Goal: Transaction & Acquisition: Obtain resource

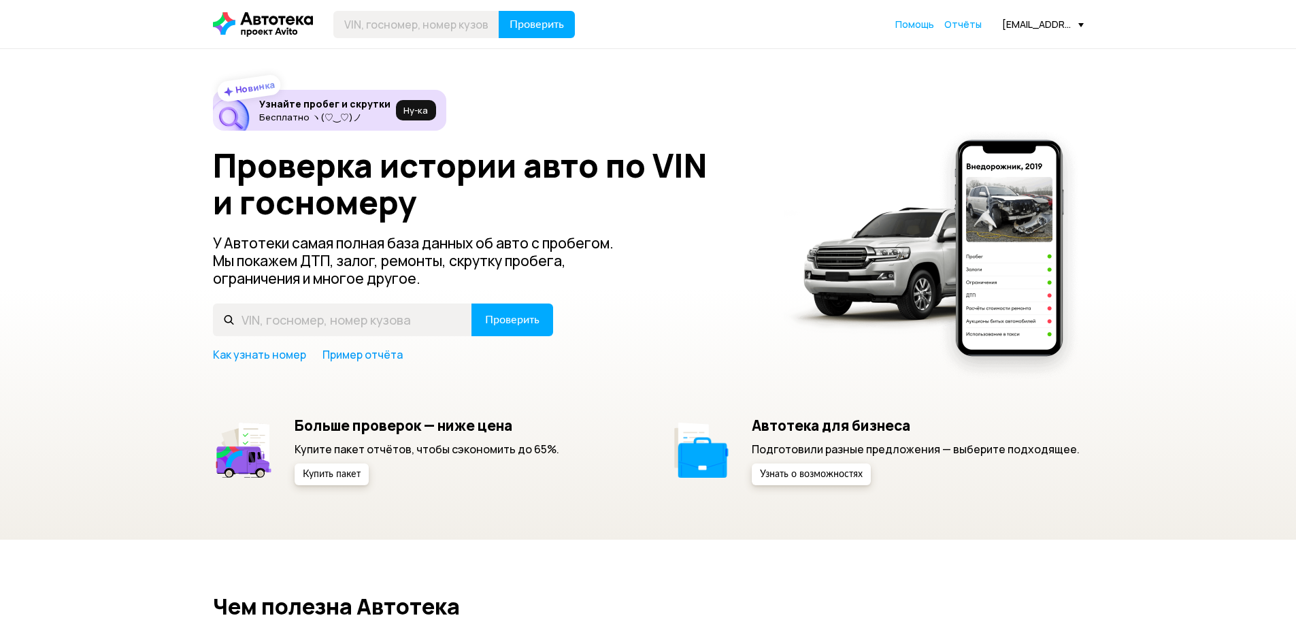
click at [975, 29] on span "Отчёты" at bounding box center [962, 24] width 37 height 13
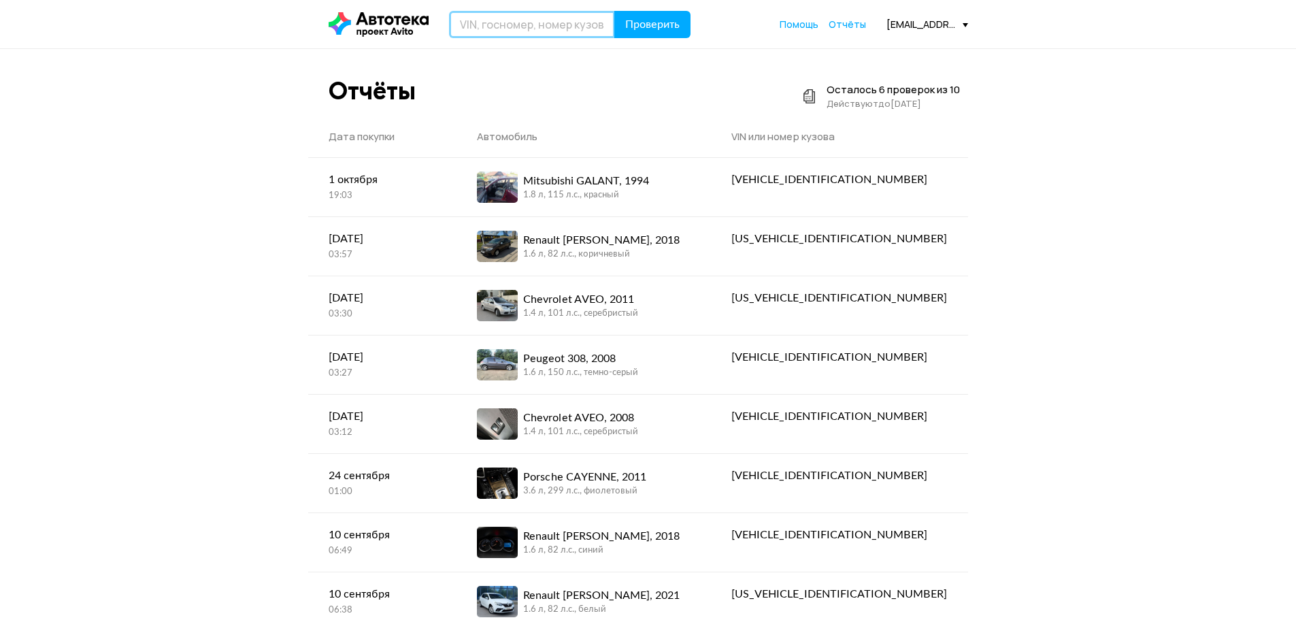
click at [513, 22] on input "text" at bounding box center [532, 24] width 166 height 27
click at [504, 24] on input "text" at bounding box center [532, 24] width 166 height 27
type input "C"
type input "С901ОТ198"
click at [614, 11] on button "Проверить" at bounding box center [652, 24] width 76 height 27
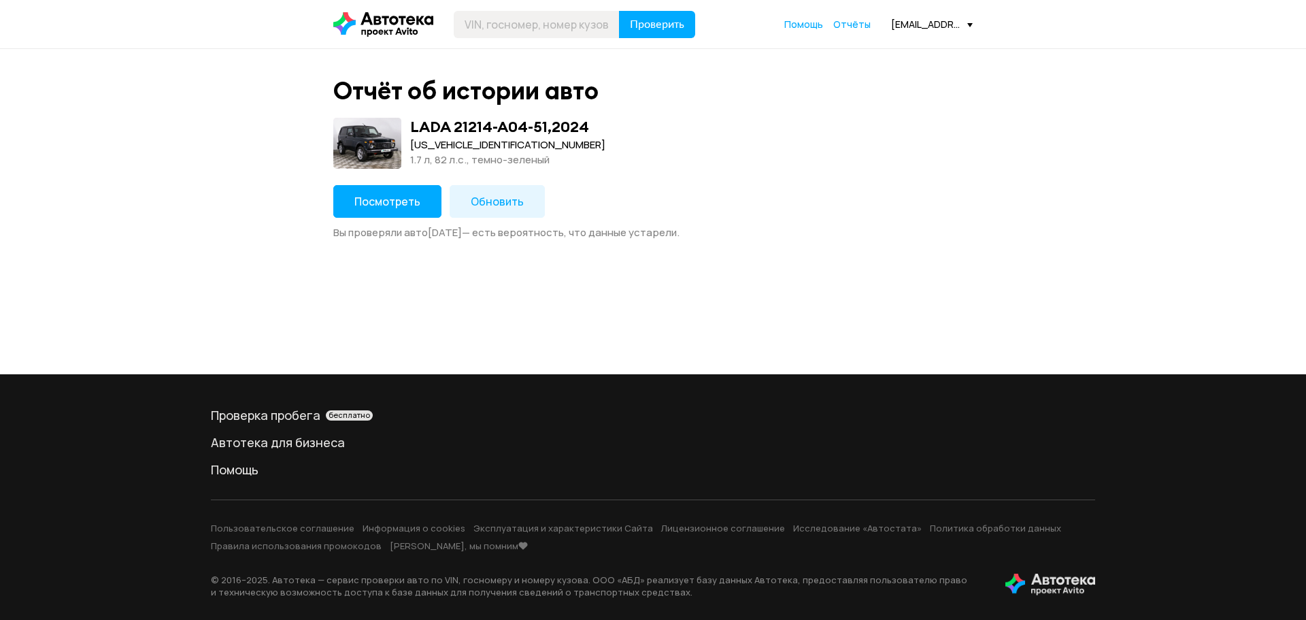
click at [381, 199] on span "Посмотреть" at bounding box center [387, 201] width 66 height 15
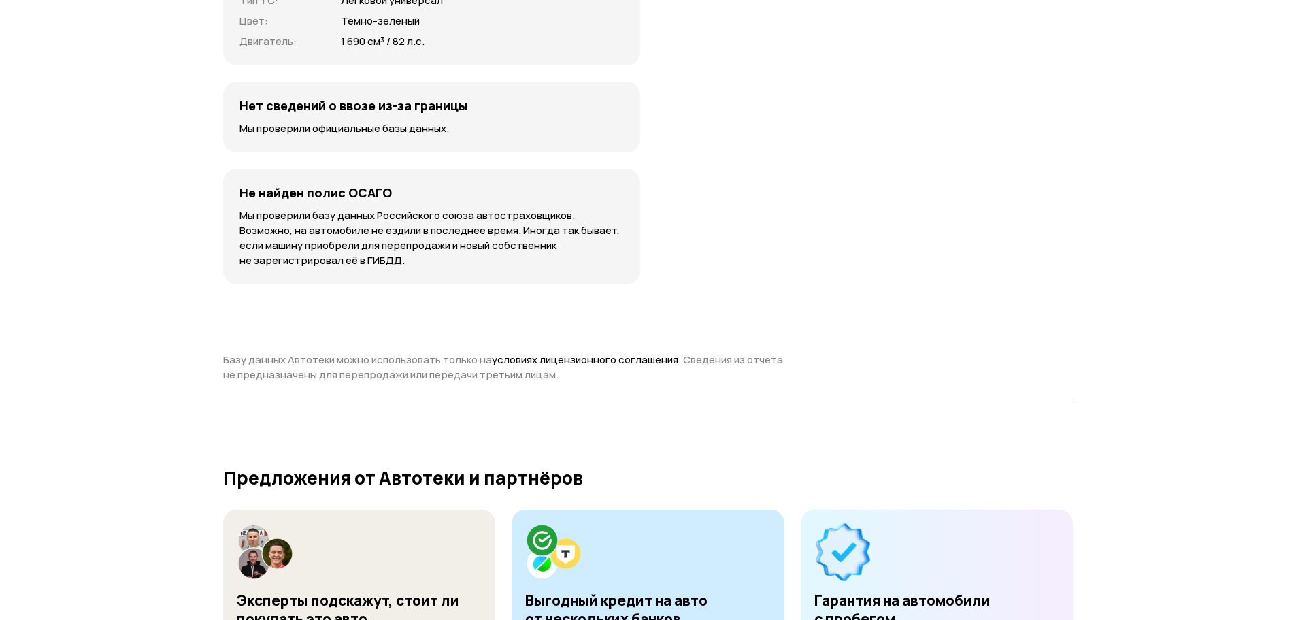
scroll to position [4150, 0]
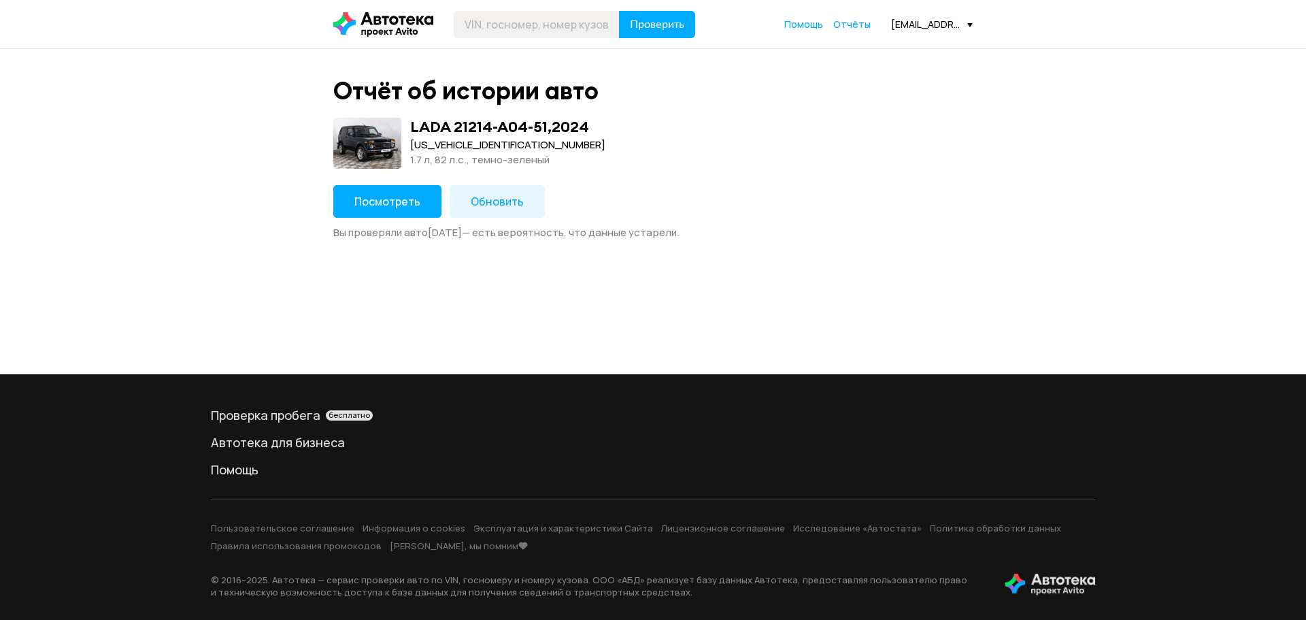
click at [480, 210] on button "Обновить" at bounding box center [497, 201] width 95 height 33
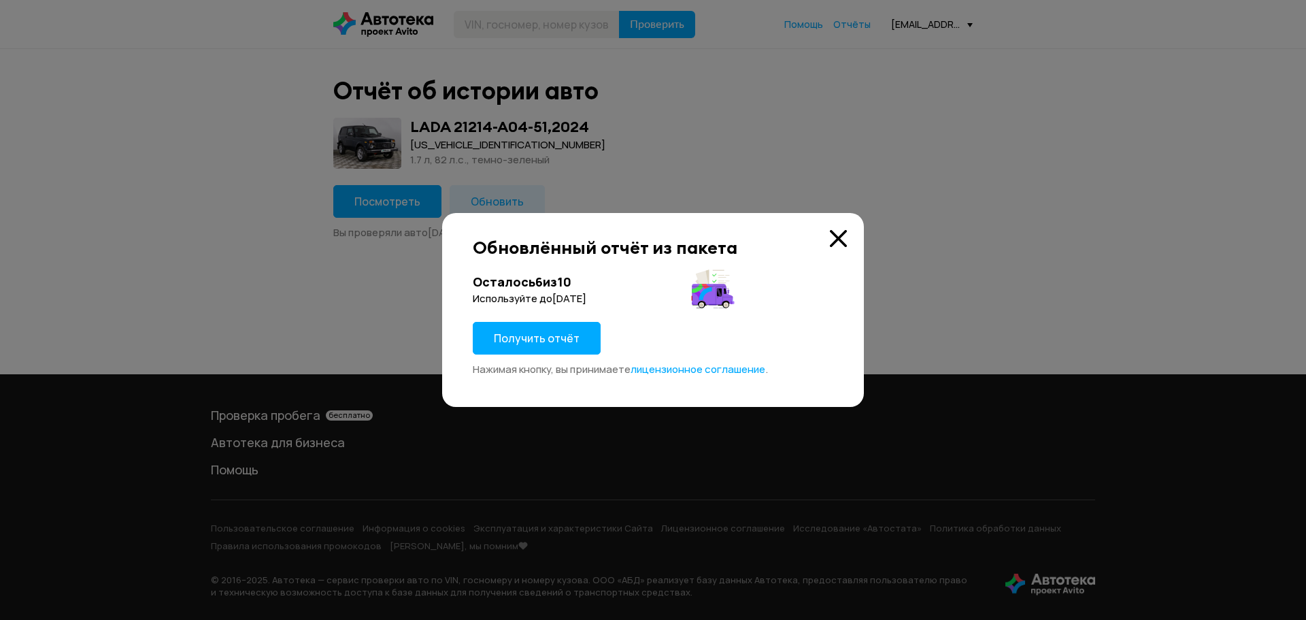
click at [540, 333] on span "Получить отчёт" at bounding box center [537, 338] width 86 height 15
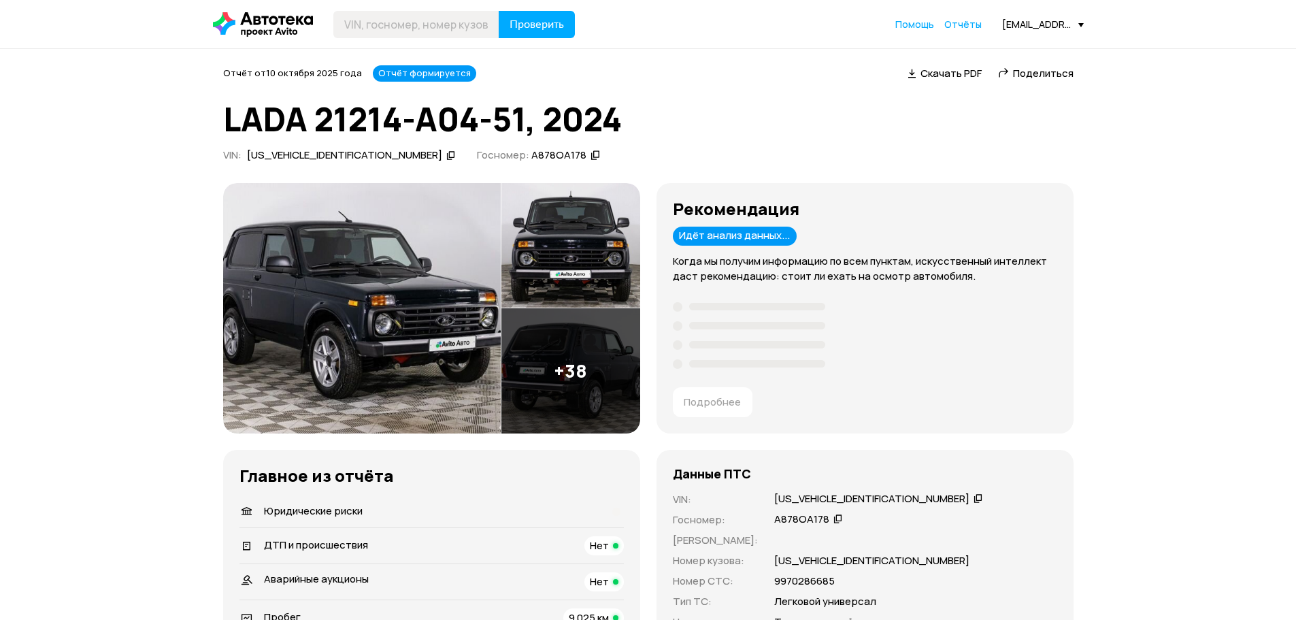
click at [384, 264] on img at bounding box center [362, 308] width 278 height 250
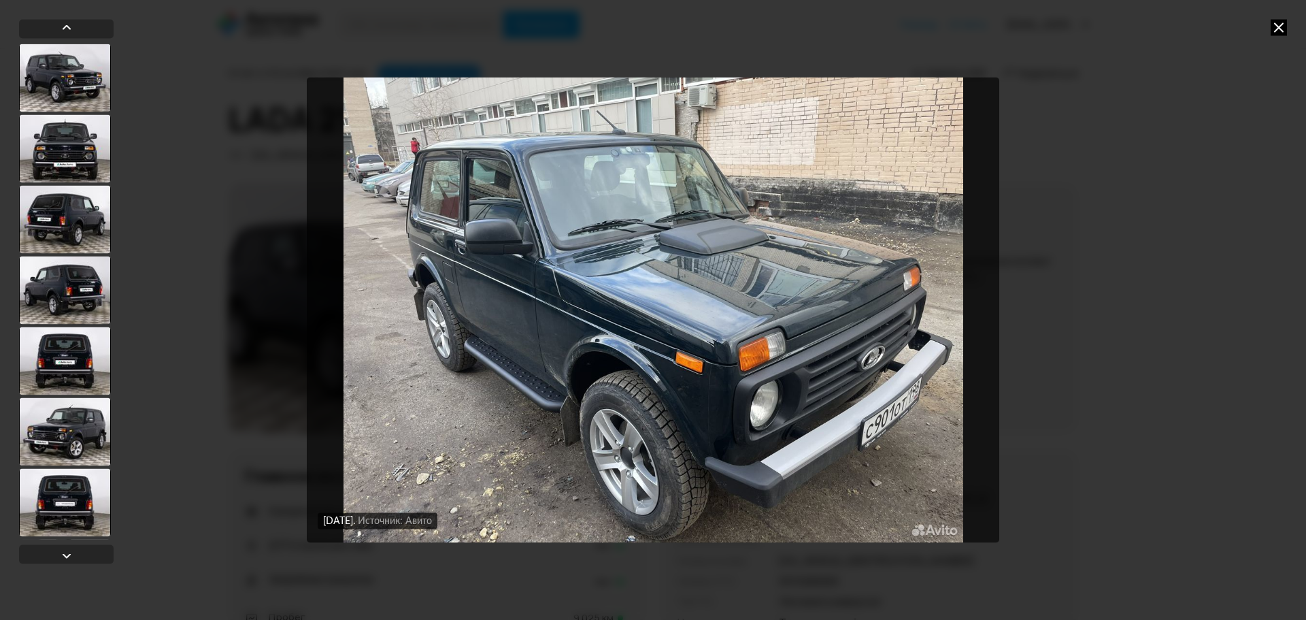
click at [1278, 23] on icon at bounding box center [1279, 27] width 16 height 16
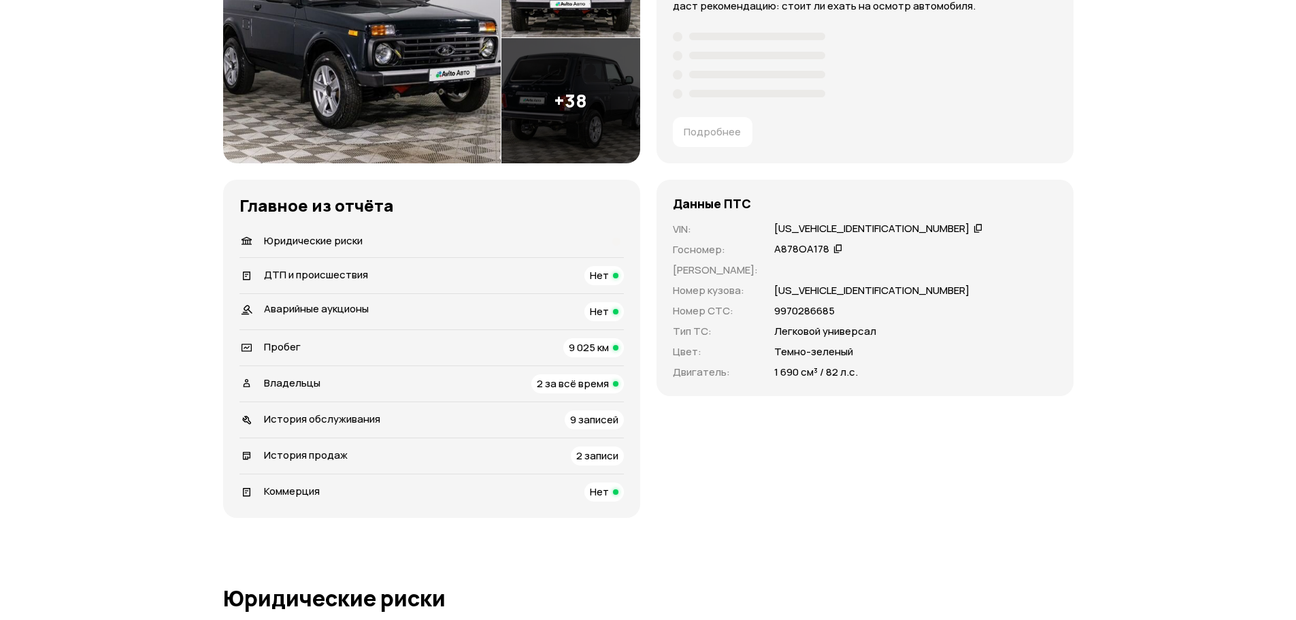
scroll to position [272, 0]
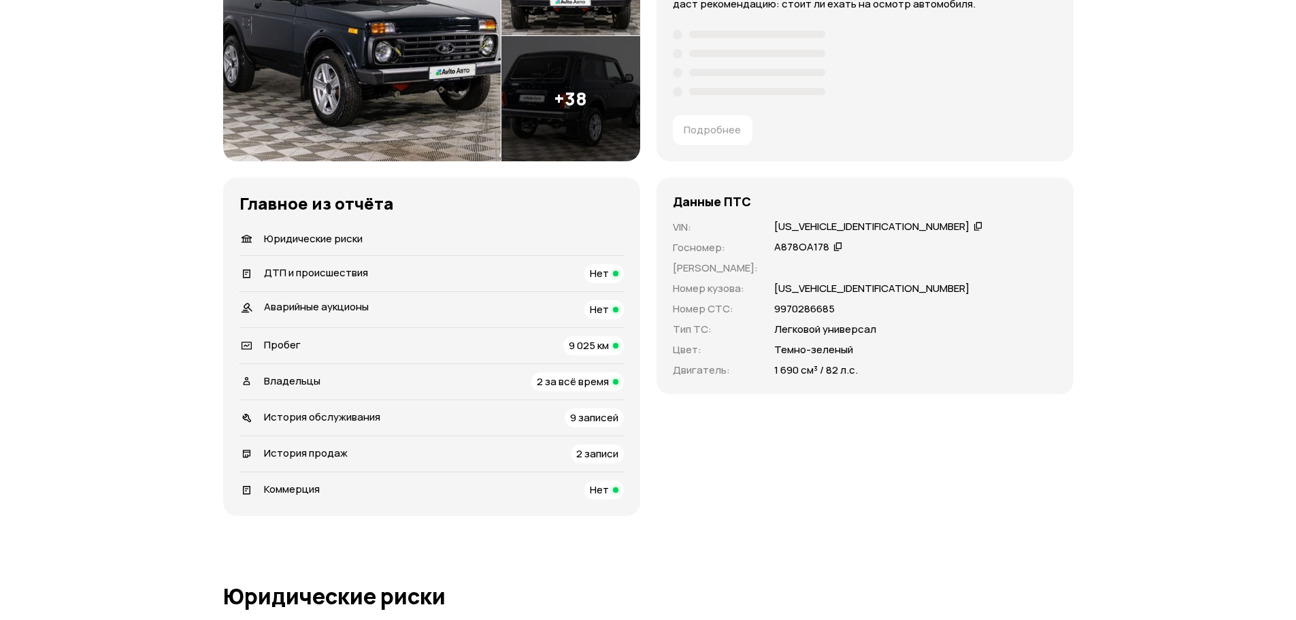
click at [574, 386] on span "2 за всё время" at bounding box center [573, 381] width 72 height 14
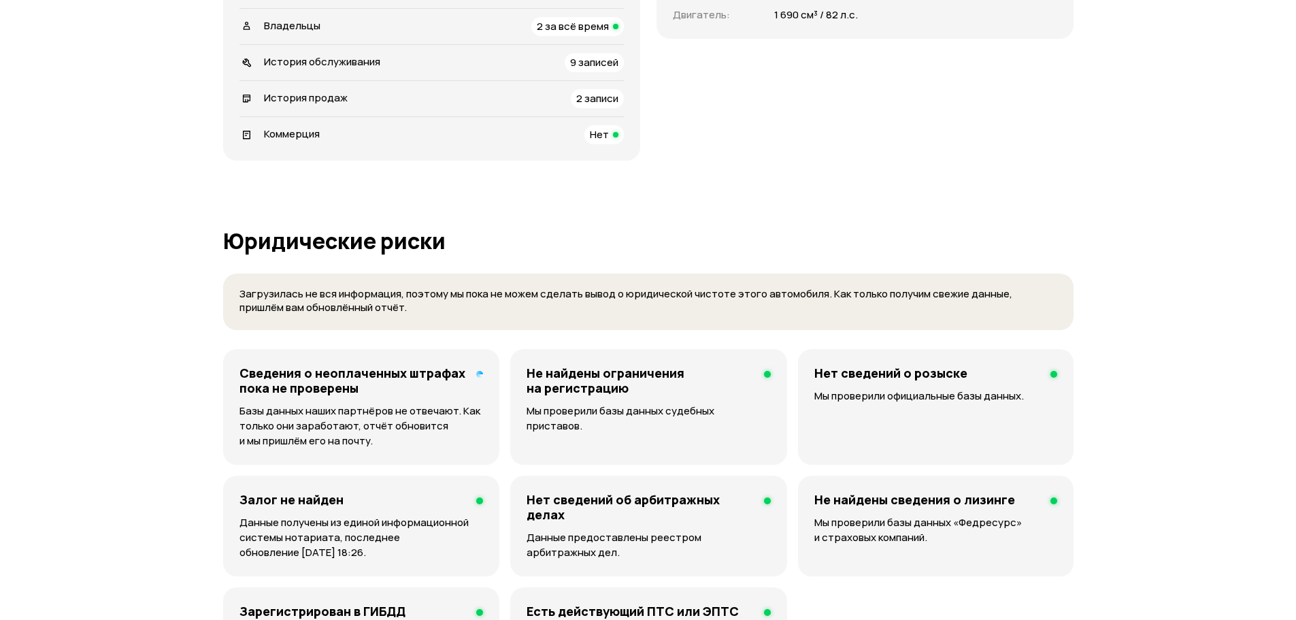
scroll to position [0, 0]
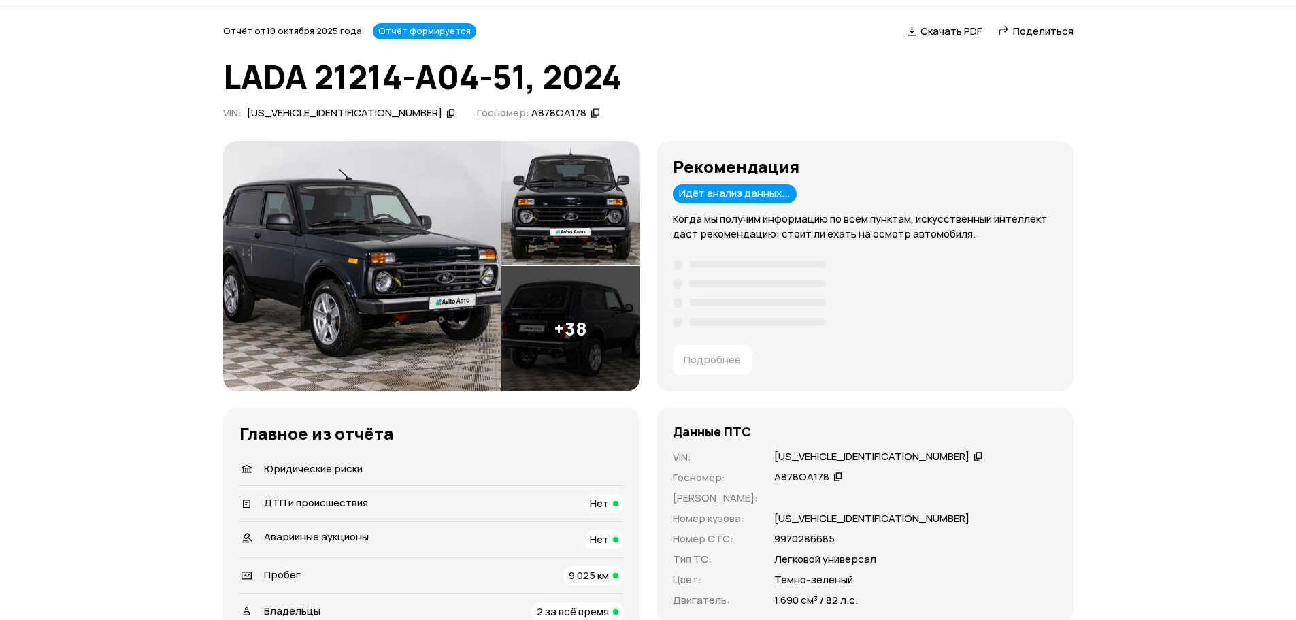
scroll to position [340, 0]
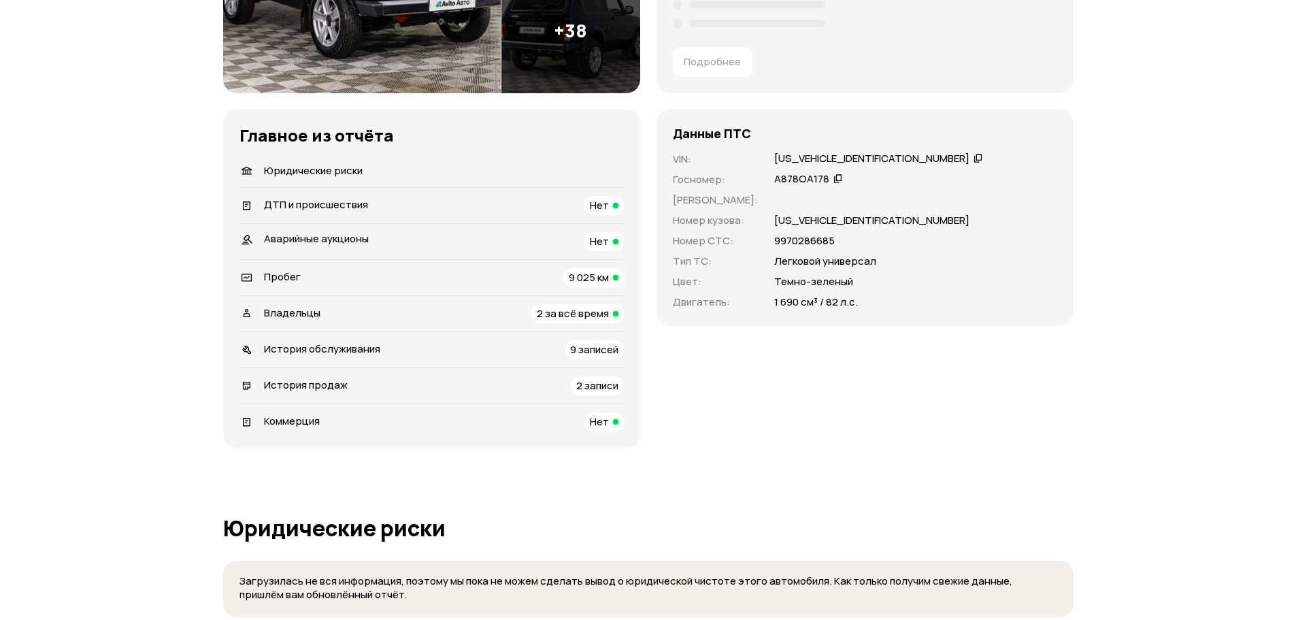
click at [573, 348] on span "9 записей" at bounding box center [594, 349] width 48 height 14
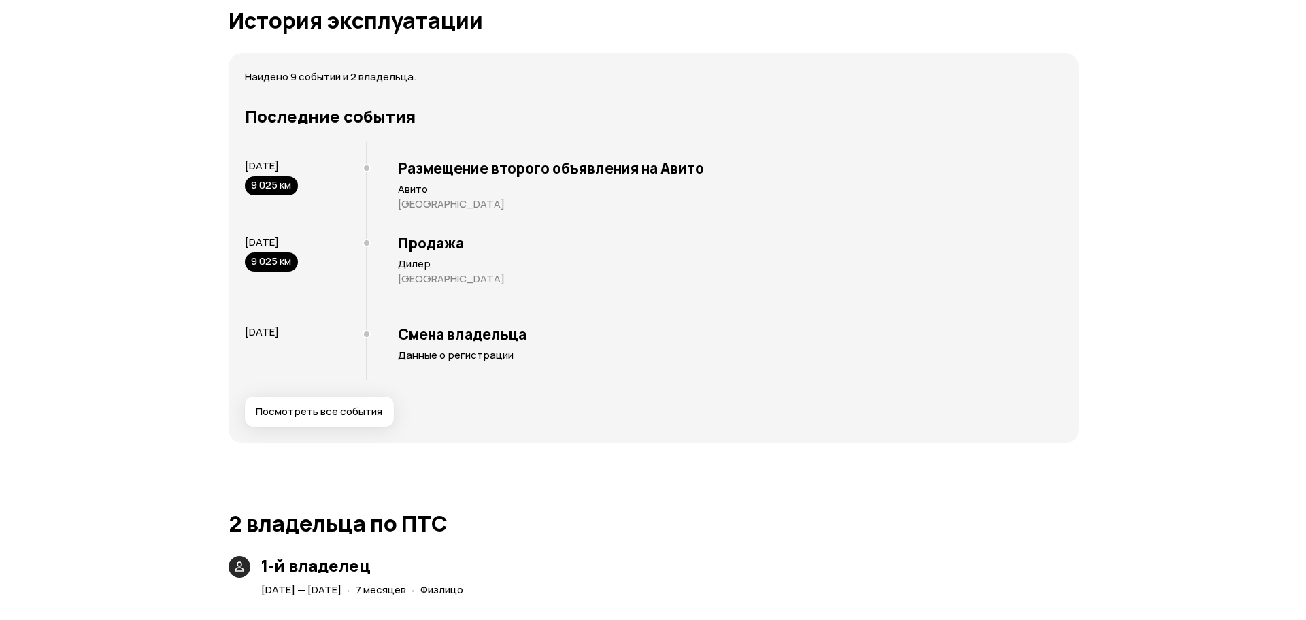
scroll to position [2443, 0]
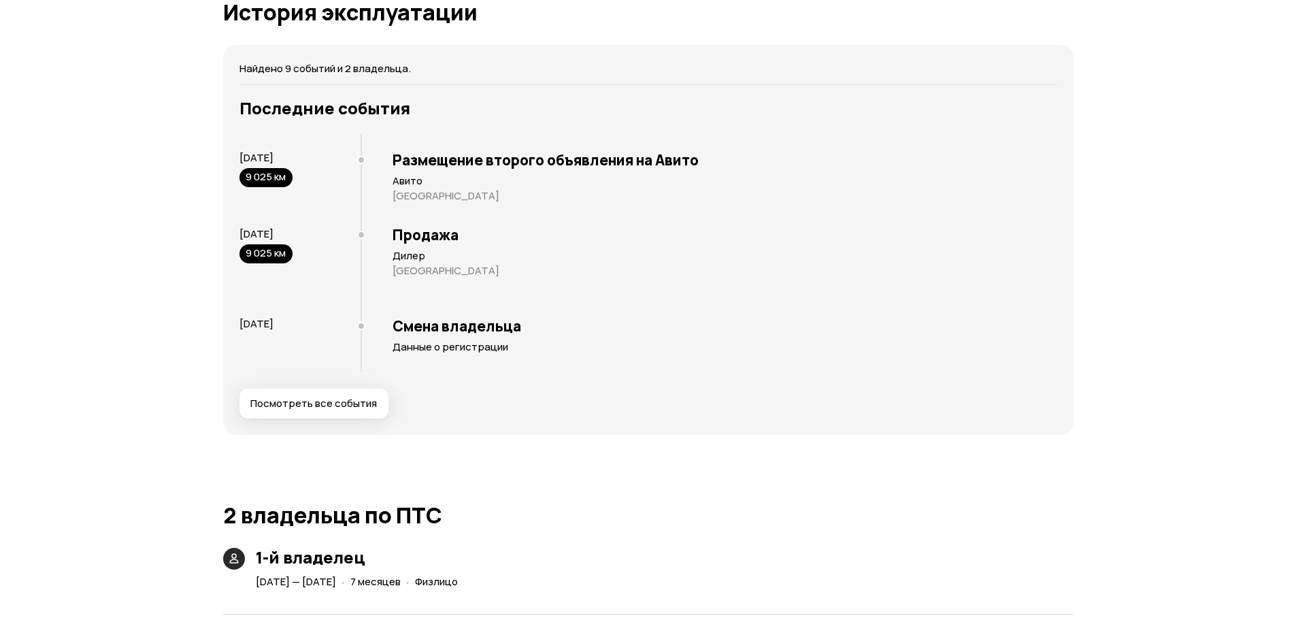
click at [348, 408] on span "Посмотреть все события" at bounding box center [313, 404] width 127 height 14
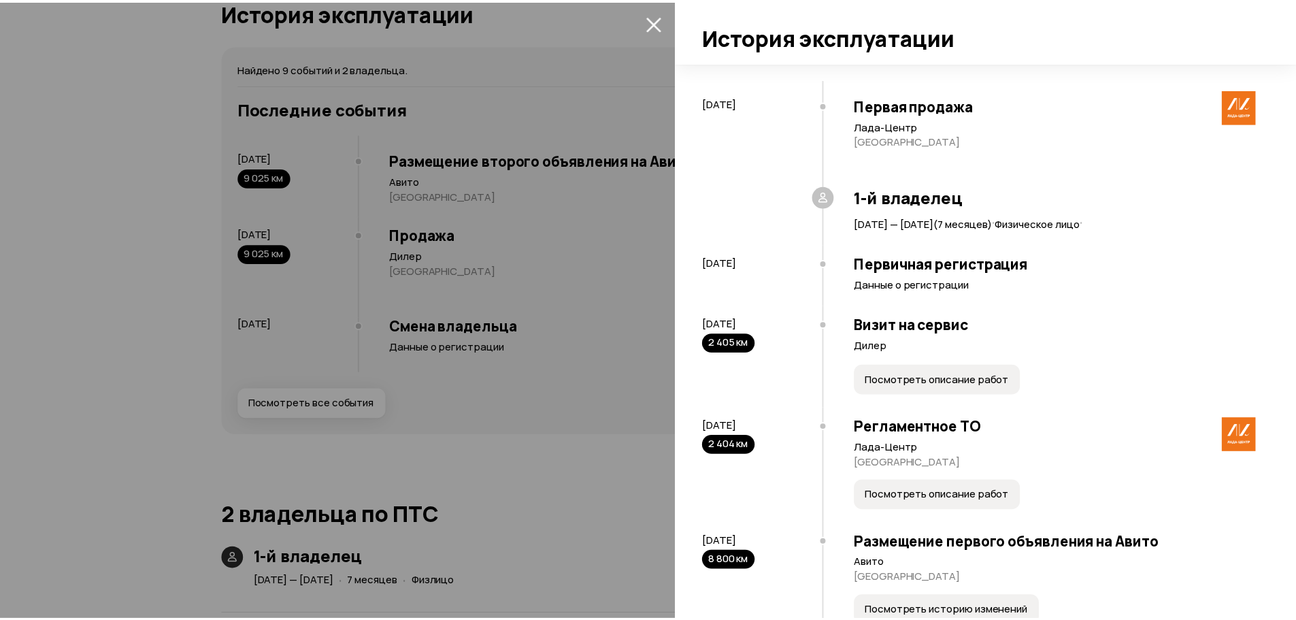
scroll to position [0, 0]
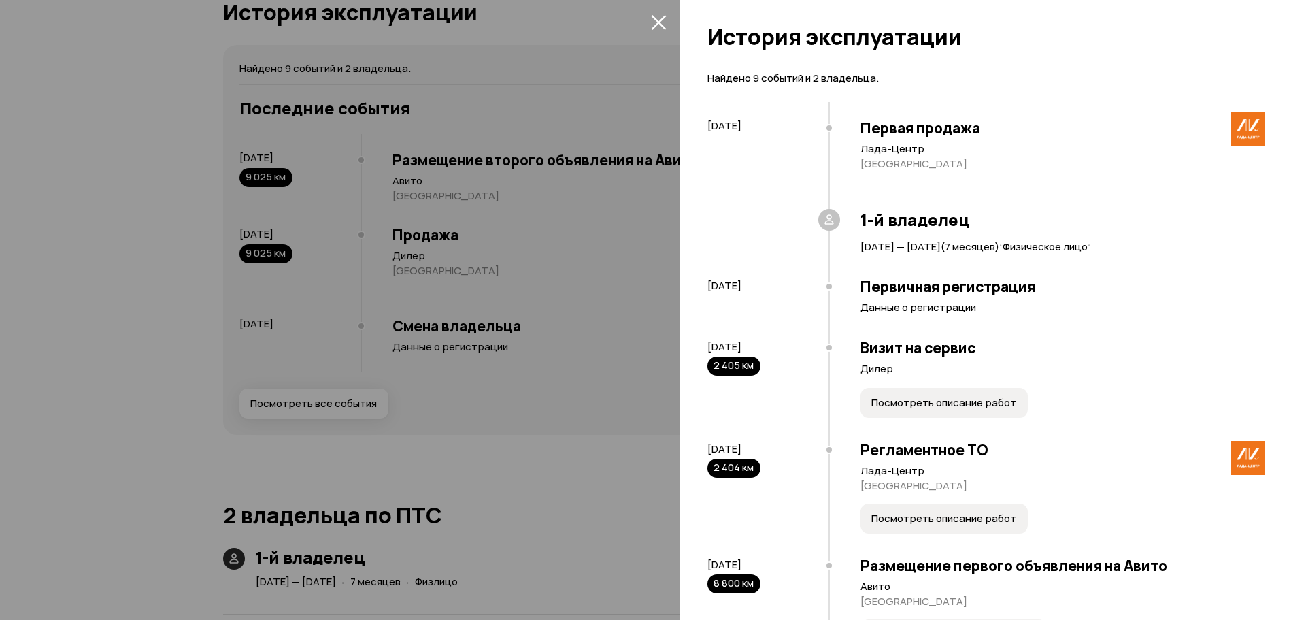
click at [586, 191] on div at bounding box center [653, 310] width 1306 height 620
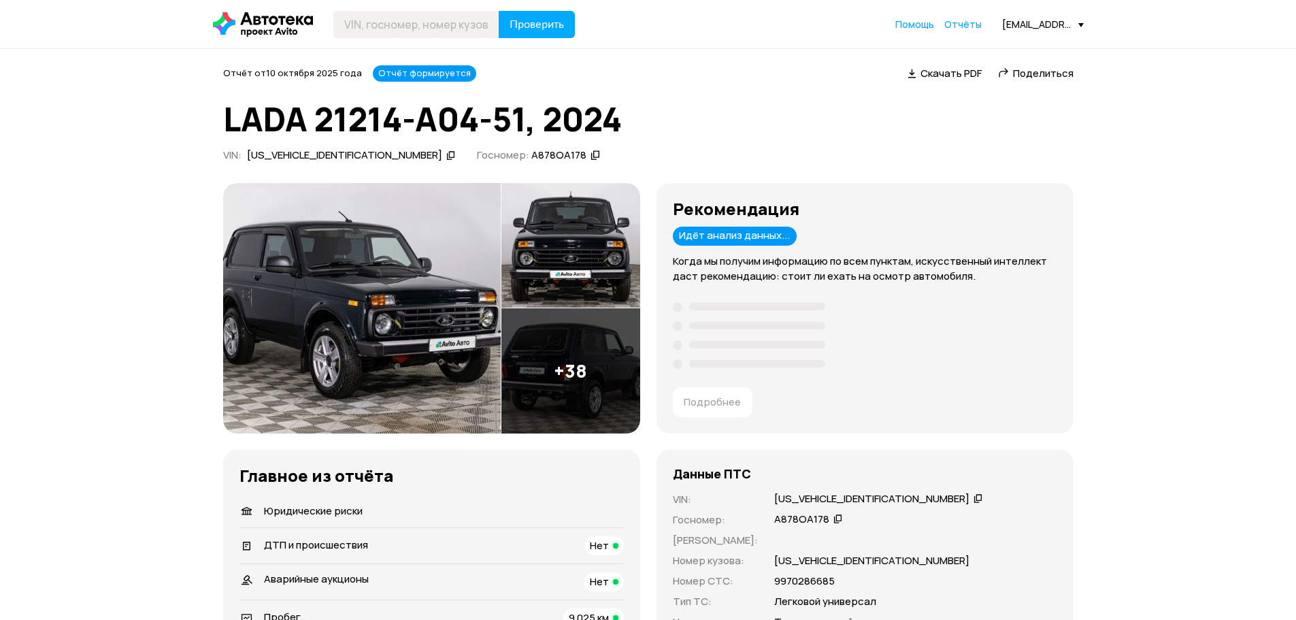
click at [435, 298] on img at bounding box center [362, 308] width 278 height 250
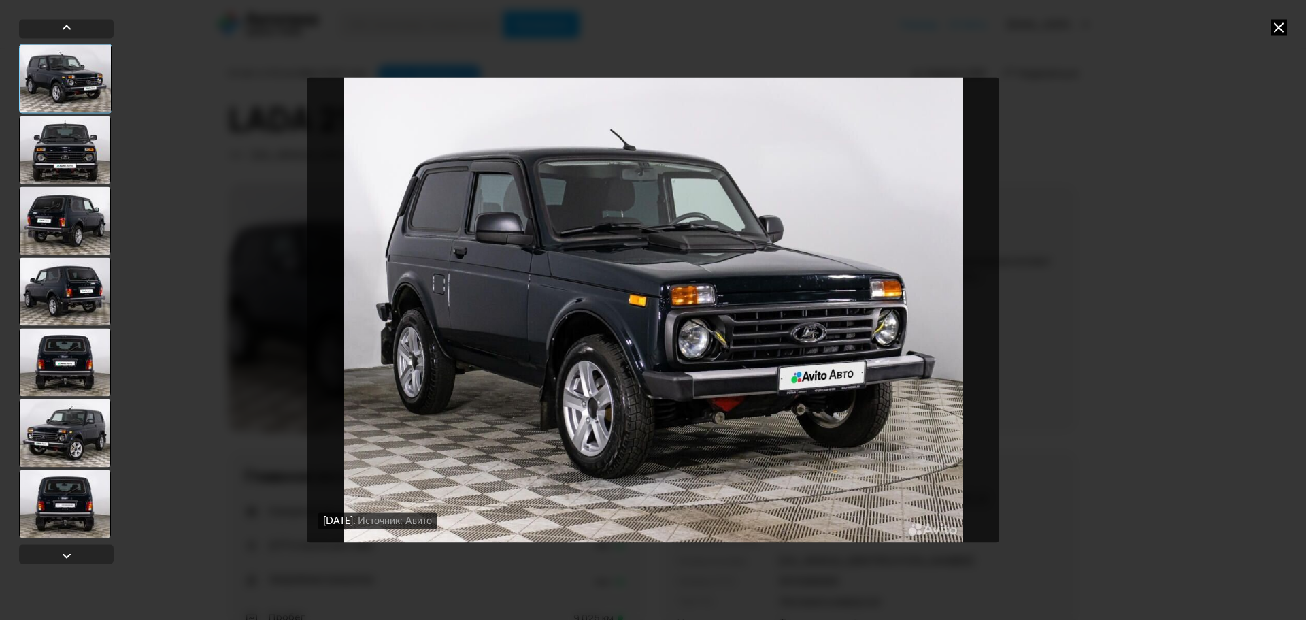
click at [74, 137] on div at bounding box center [65, 150] width 92 height 68
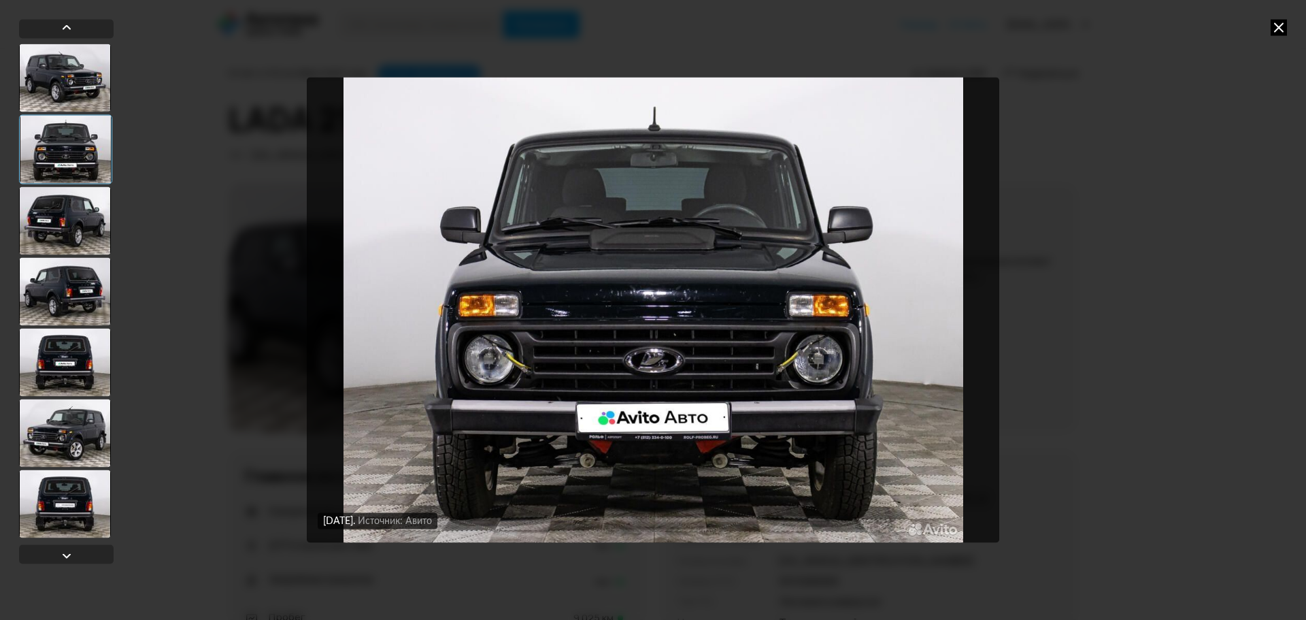
click at [78, 217] on div at bounding box center [65, 220] width 92 height 68
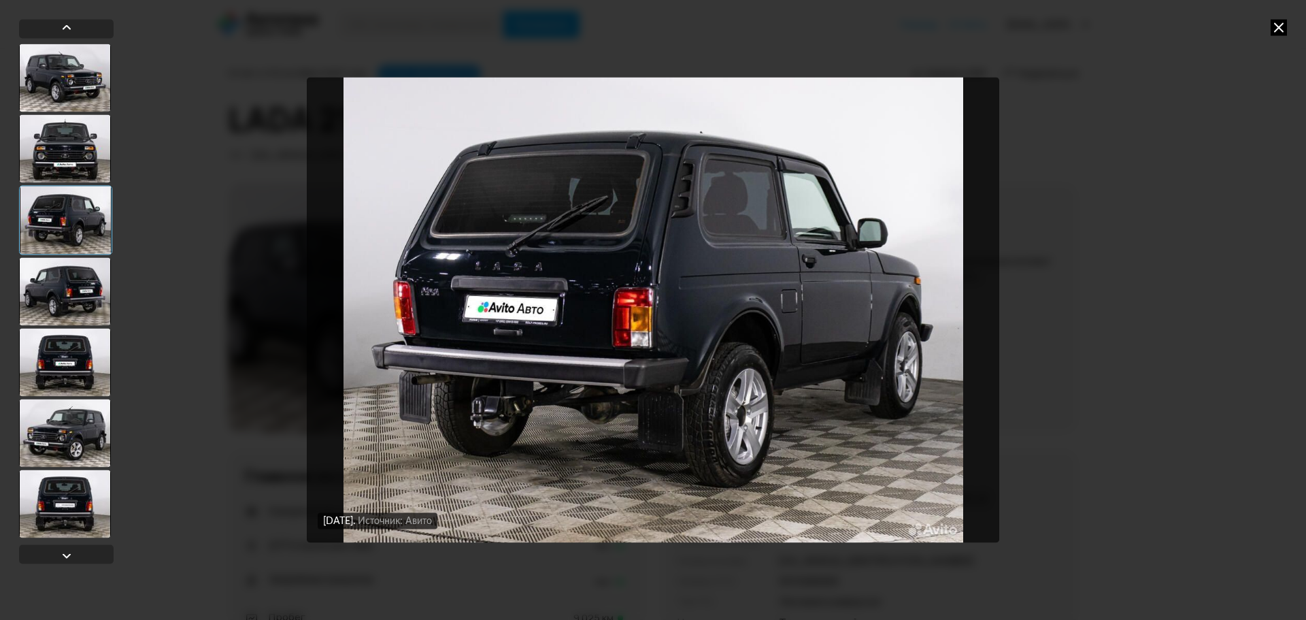
click at [101, 70] on div at bounding box center [65, 78] width 92 height 68
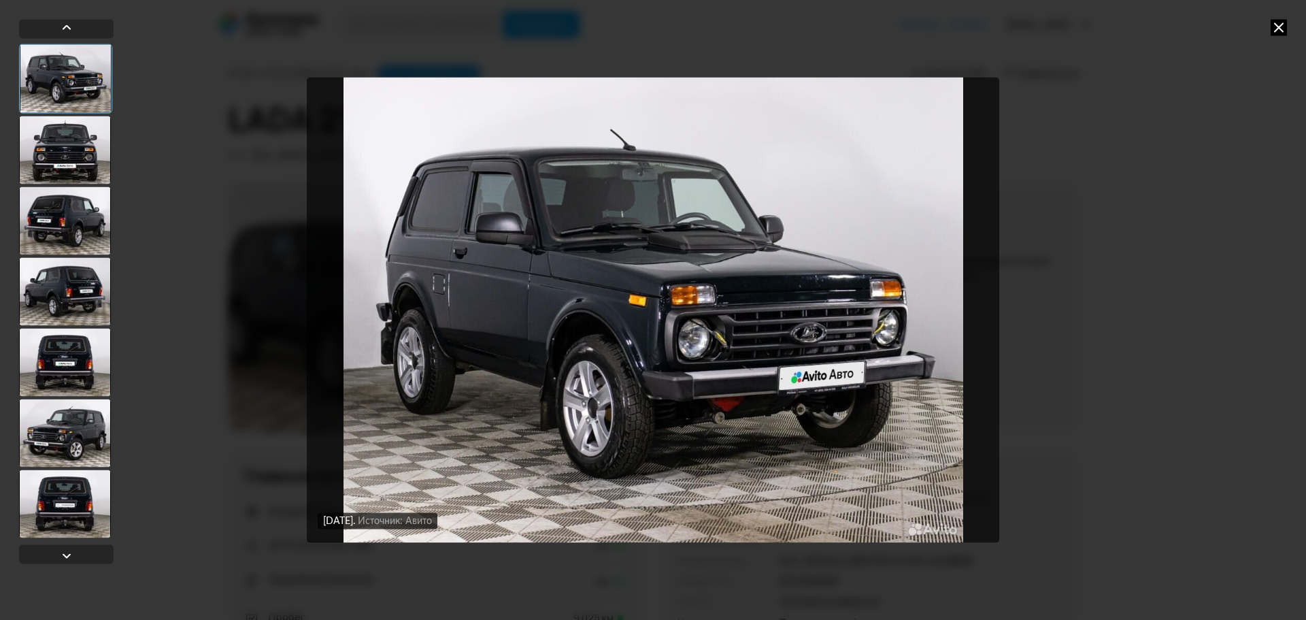
click at [1278, 27] on icon at bounding box center [1279, 27] width 16 height 16
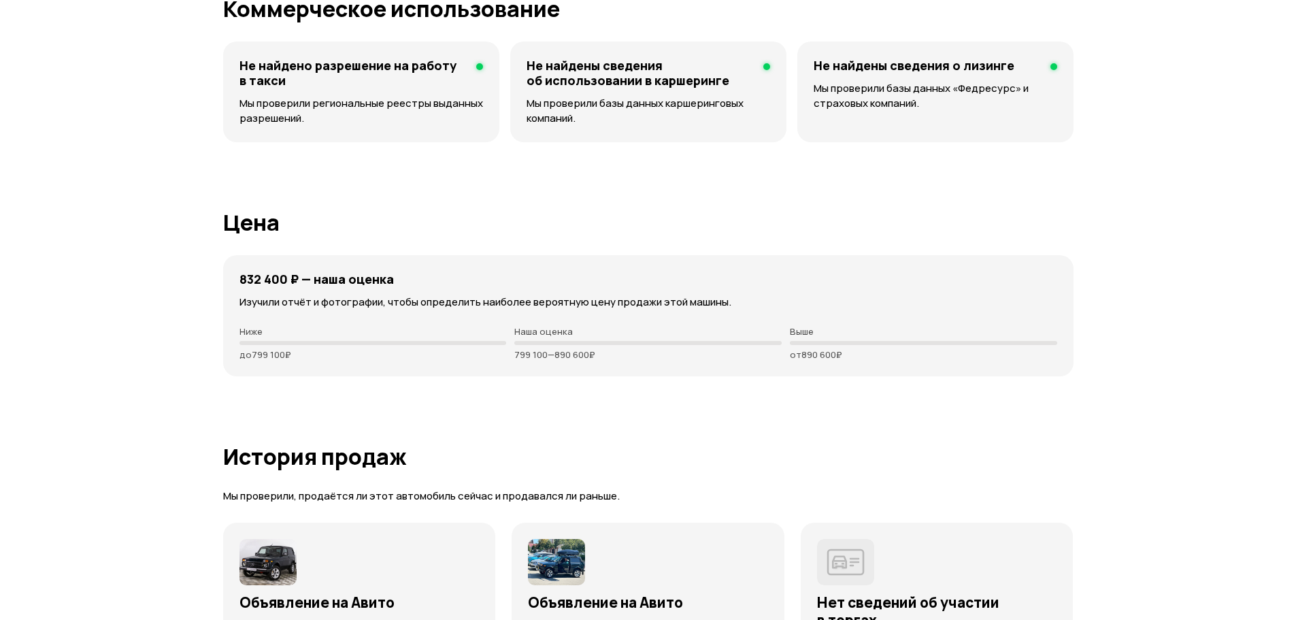
scroll to position [3198, 0]
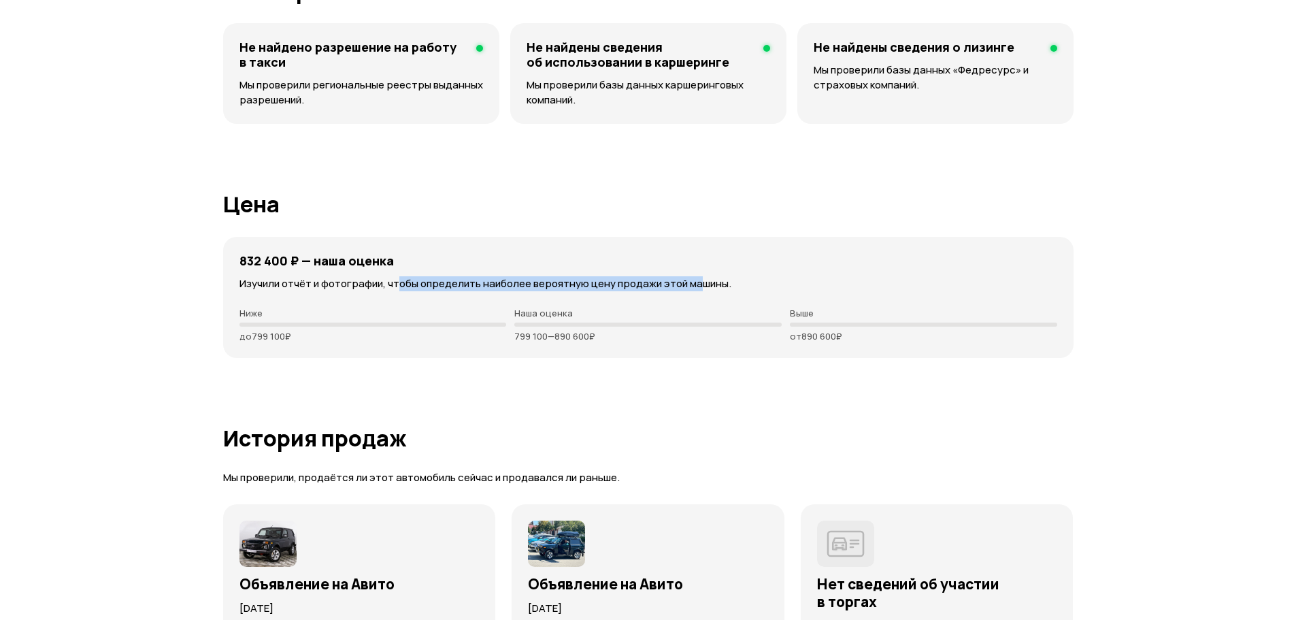
drag, startPoint x: 397, startPoint y: 280, endPoint x: 695, endPoint y: 282, distance: 298.0
click at [695, 282] on p "Изучили отчёт и фотографии, чтобы определить наиболее вероятную цену продажи эт…" at bounding box center [649, 283] width 818 height 15
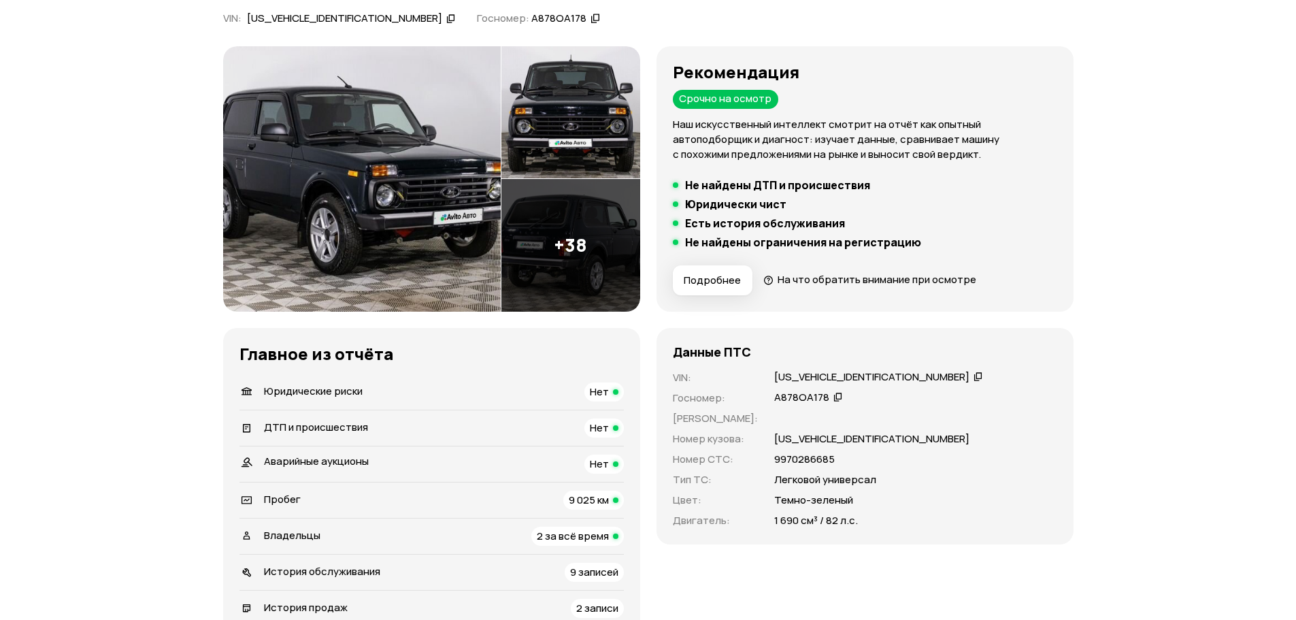
scroll to position [0, 0]
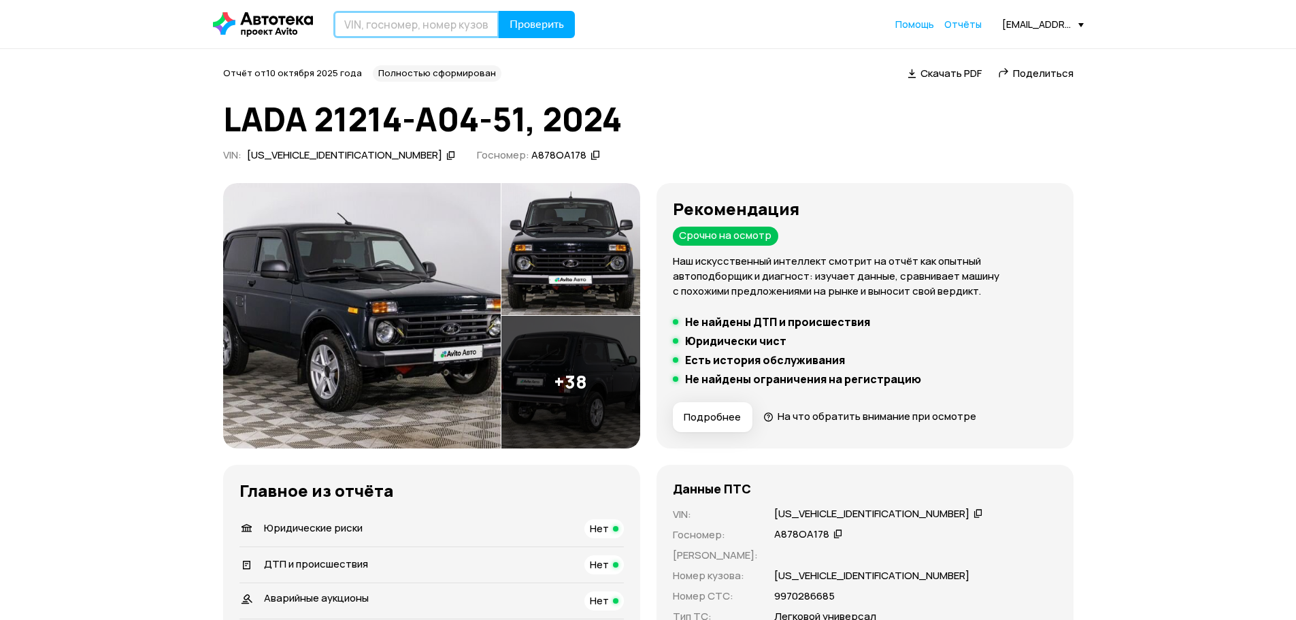
click at [423, 27] on input "text" at bounding box center [416, 24] width 166 height 27
type input "Н173СА98"
click at [529, 19] on span "Проверить" at bounding box center [537, 24] width 54 height 11
click at [1031, 26] on div "[EMAIL_ADDRESS][DOMAIN_NAME]" at bounding box center [1043, 24] width 82 height 13
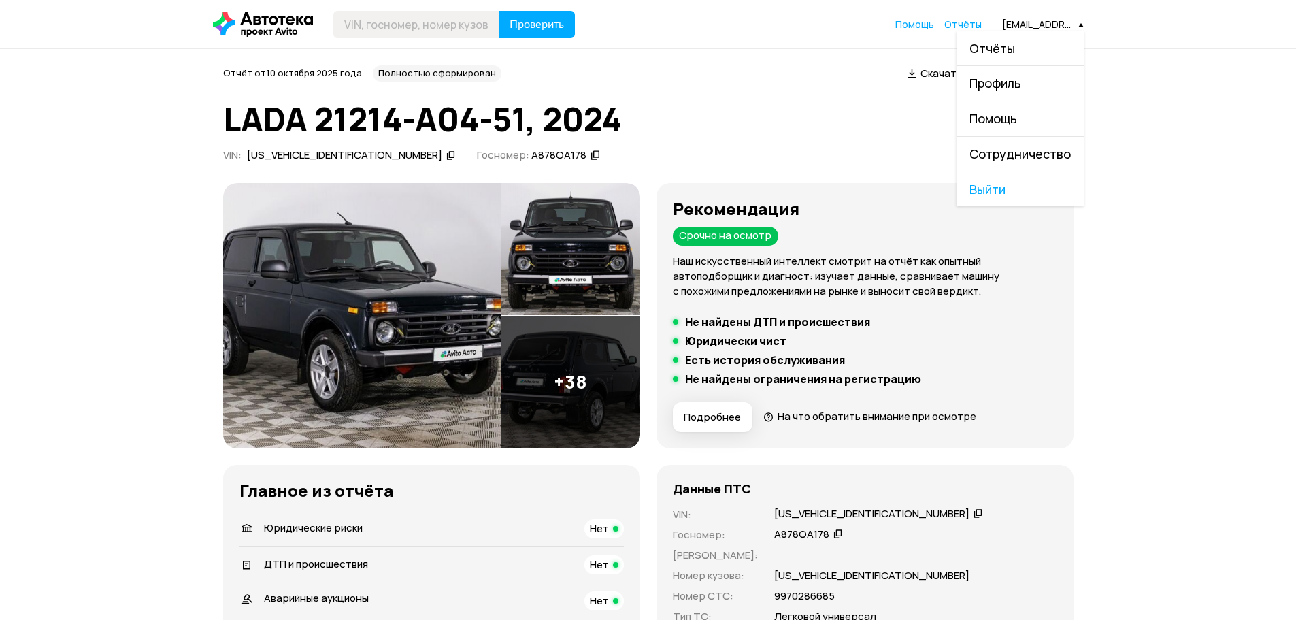
click at [1019, 53] on link "Отчёты" at bounding box center [1020, 48] width 127 height 35
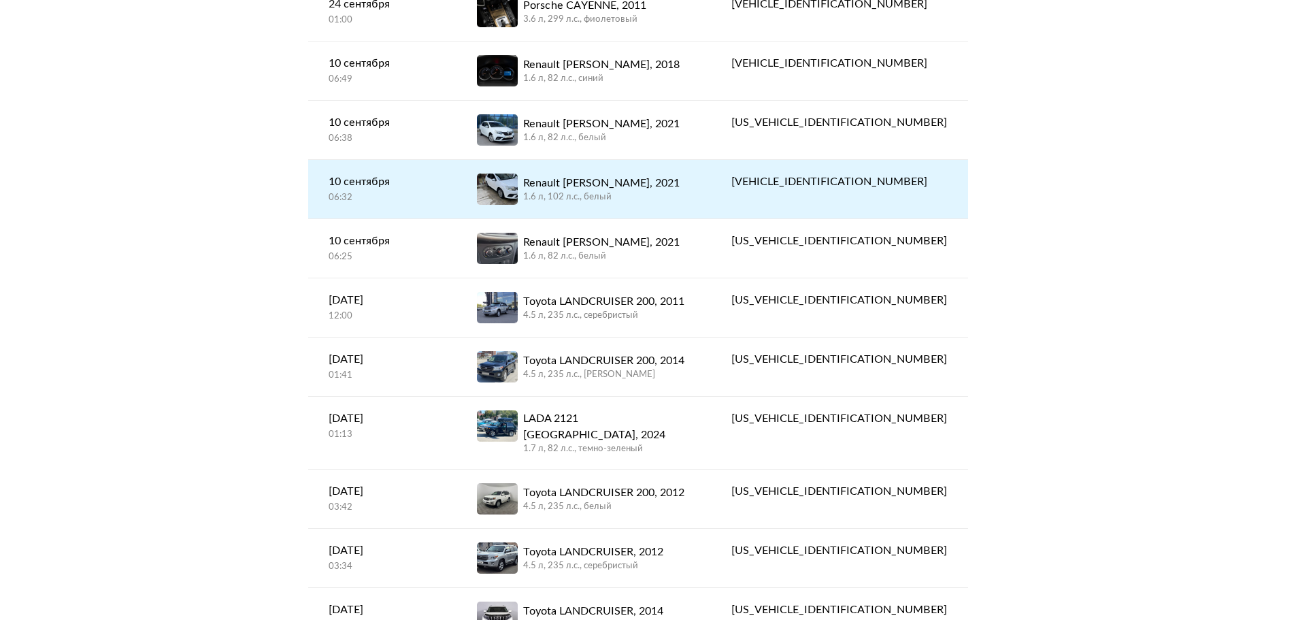
scroll to position [885, 0]
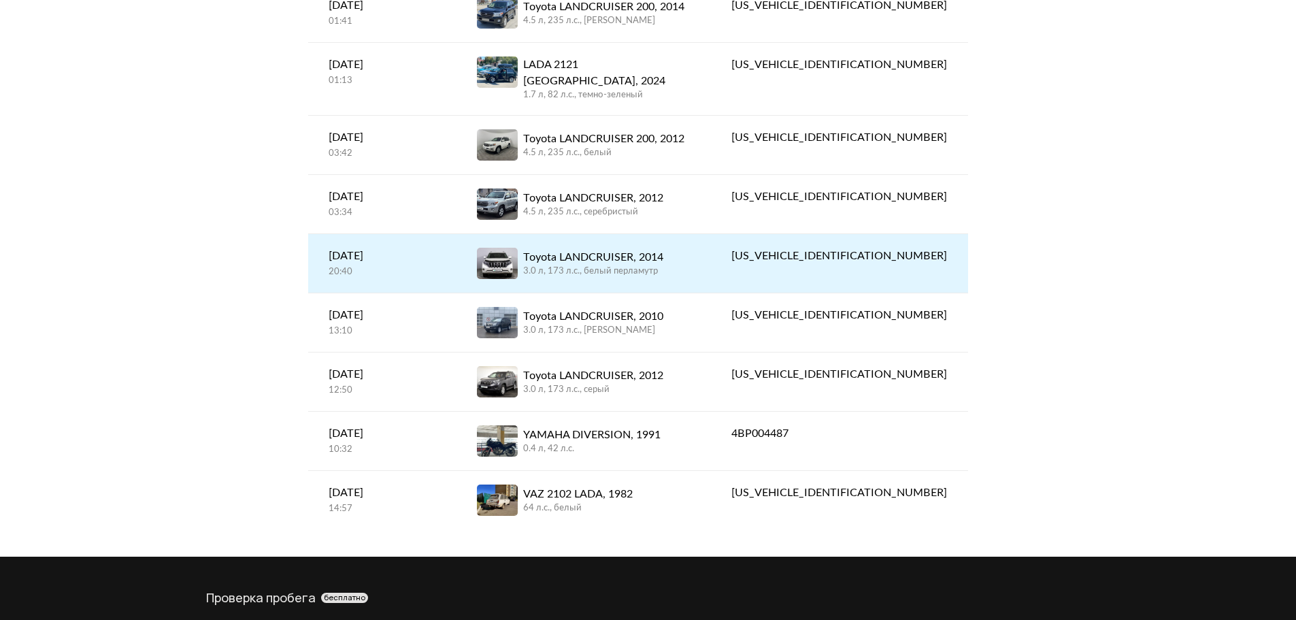
click at [631, 249] on div "Toyota LANDCRUISER, 2014" at bounding box center [593, 257] width 140 height 16
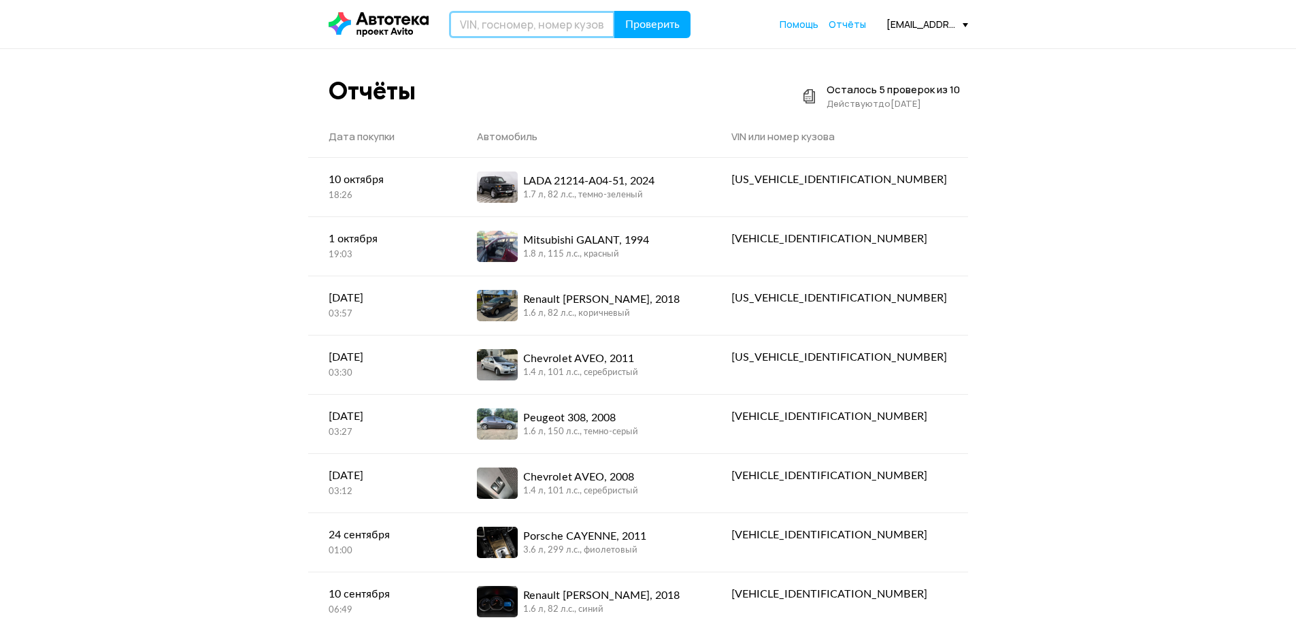
click at [526, 16] on input "text" at bounding box center [532, 24] width 166 height 27
paste input "[US_VEHICLE_IDENTIFICATION_NUMBER]"
type input "[US_VEHICLE_IDENTIFICATION_NUMBER]"
click at [657, 30] on span "Проверить" at bounding box center [652, 24] width 54 height 11
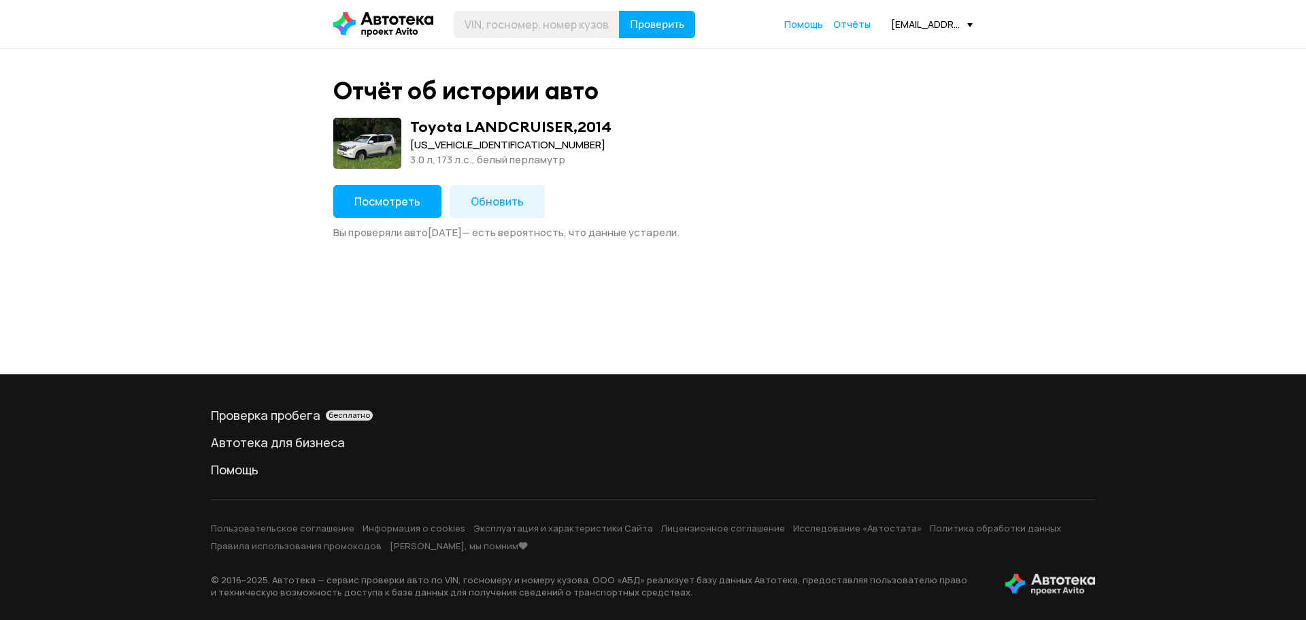
click at [485, 197] on span "Обновить" at bounding box center [497, 201] width 53 height 15
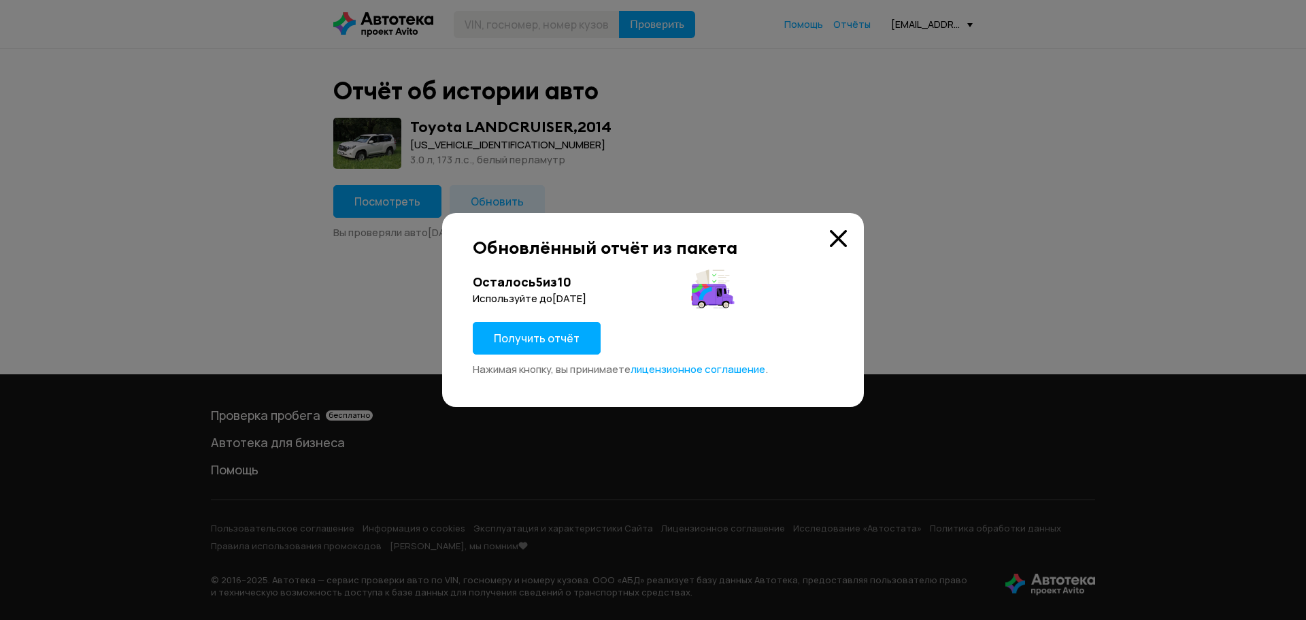
click at [565, 346] on button "Получить отчёт" at bounding box center [537, 338] width 128 height 33
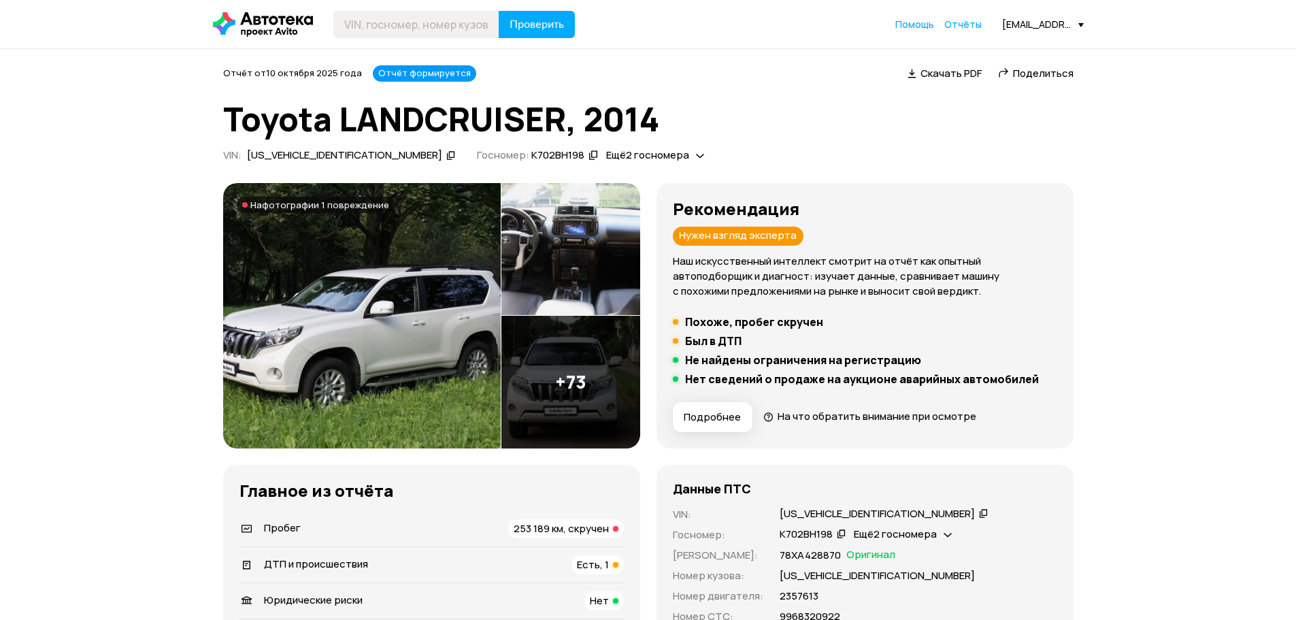
click at [408, 216] on img at bounding box center [362, 315] width 278 height 265
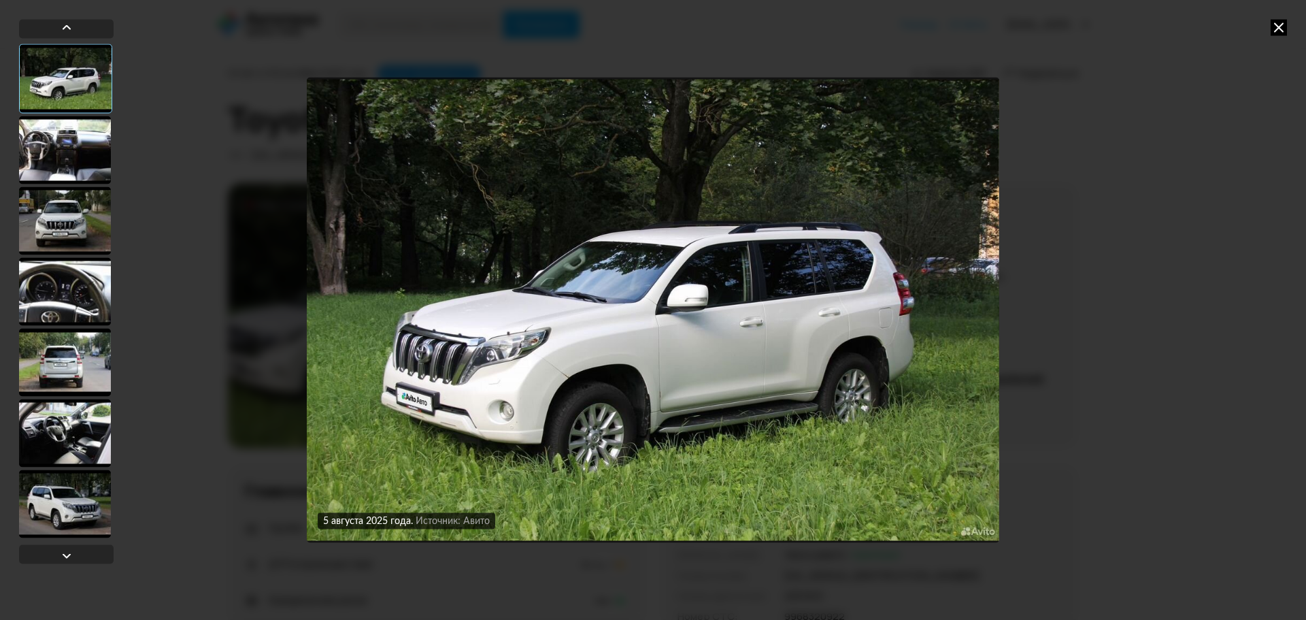
click at [114, 150] on div "[DATE] Источник: Авито [DATE] Источник: Авито" at bounding box center [653, 310] width 1306 height 620
click at [93, 159] on div at bounding box center [65, 150] width 92 height 68
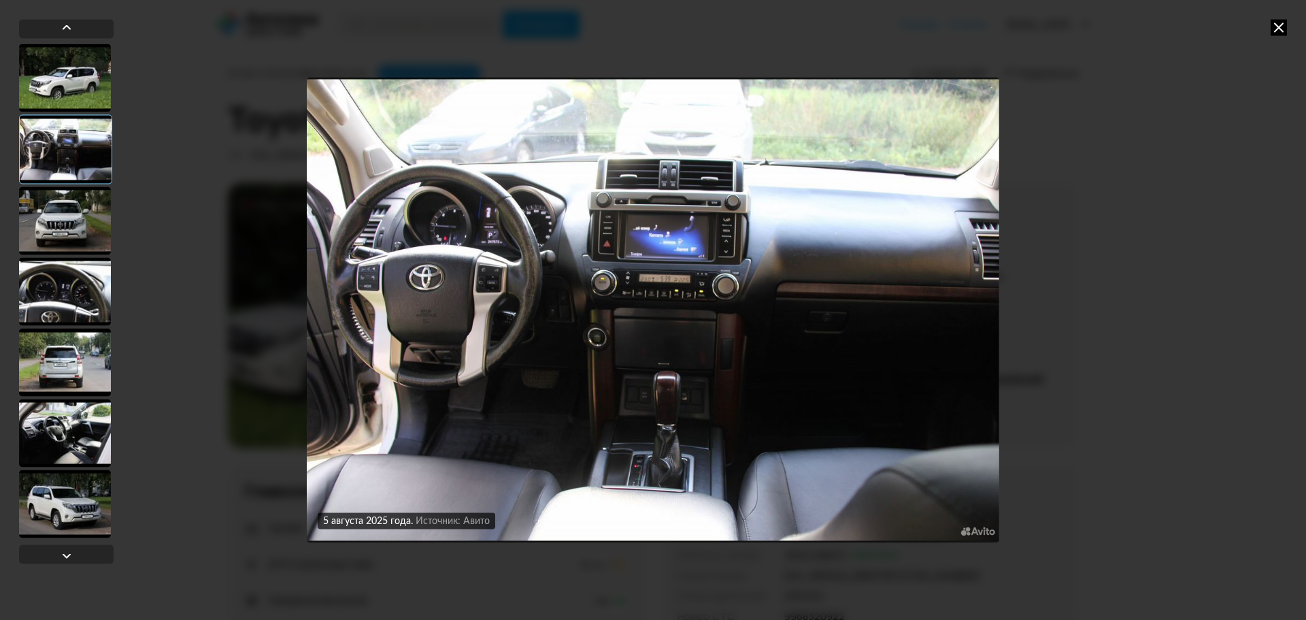
click at [85, 216] on div at bounding box center [65, 220] width 92 height 68
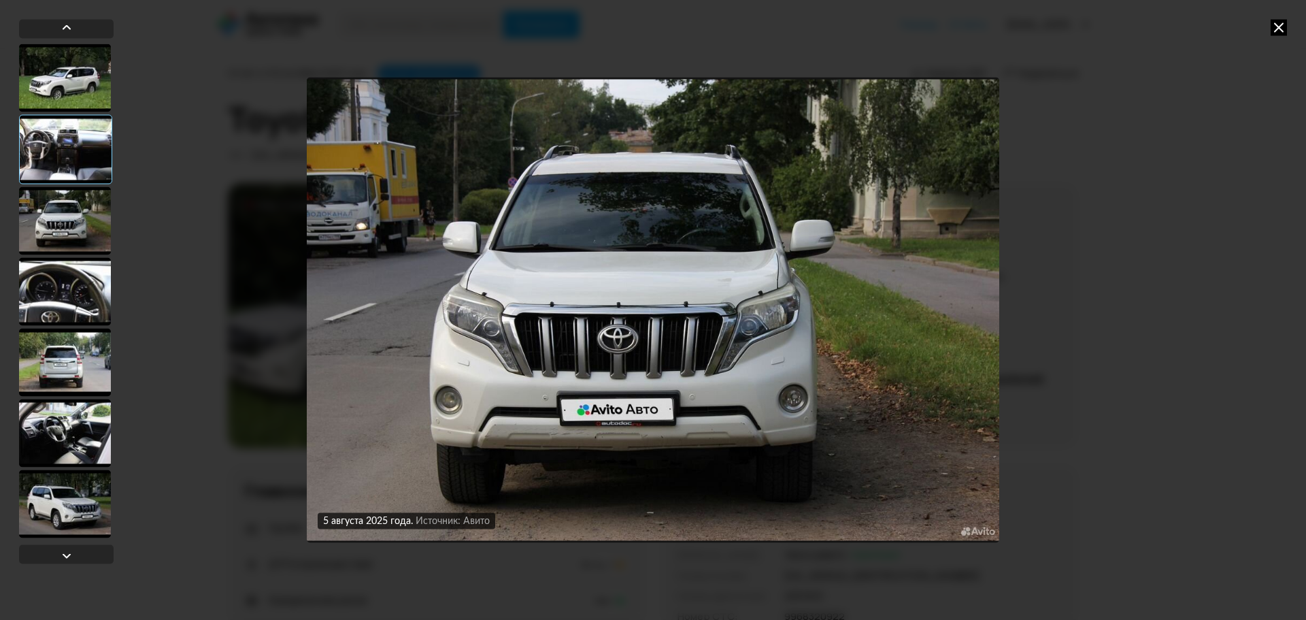
click at [65, 285] on div at bounding box center [65, 291] width 92 height 68
click at [1277, 24] on icon at bounding box center [1279, 27] width 16 height 16
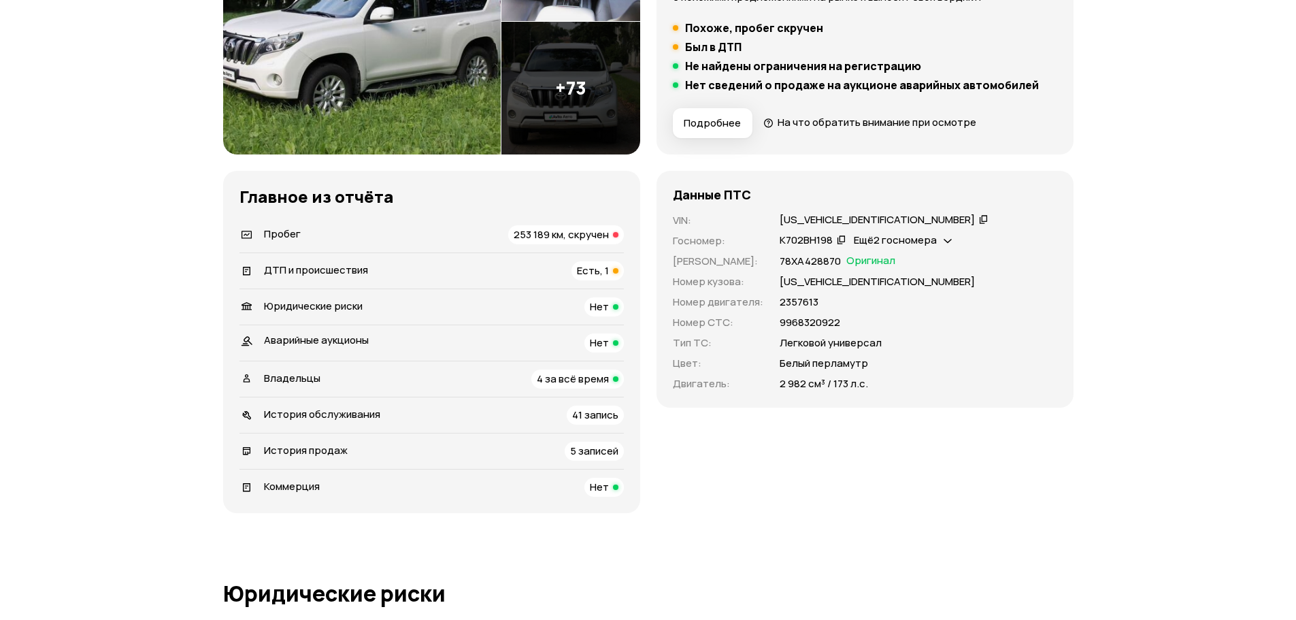
scroll to position [204, 0]
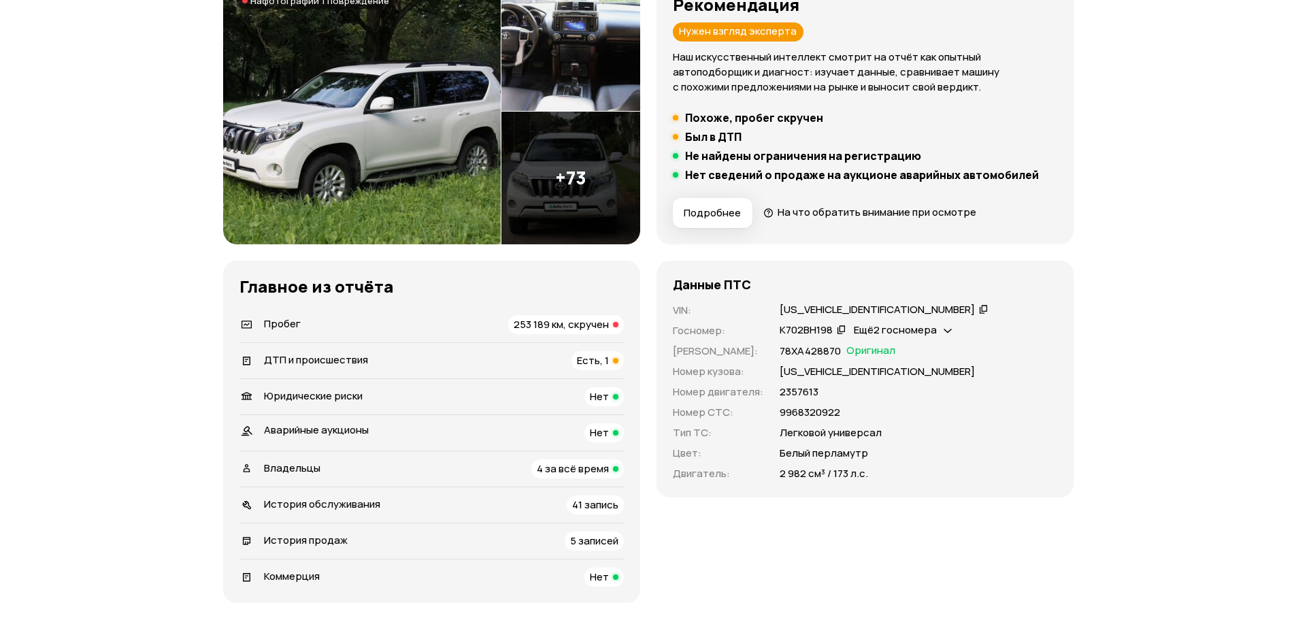
click at [893, 331] on span "Ещё 2 госномера" at bounding box center [895, 330] width 83 height 14
click at [1039, 316] on div "[US_VEHICLE_IDENTIFICATION_NUMBER]" at bounding box center [919, 310] width 278 height 15
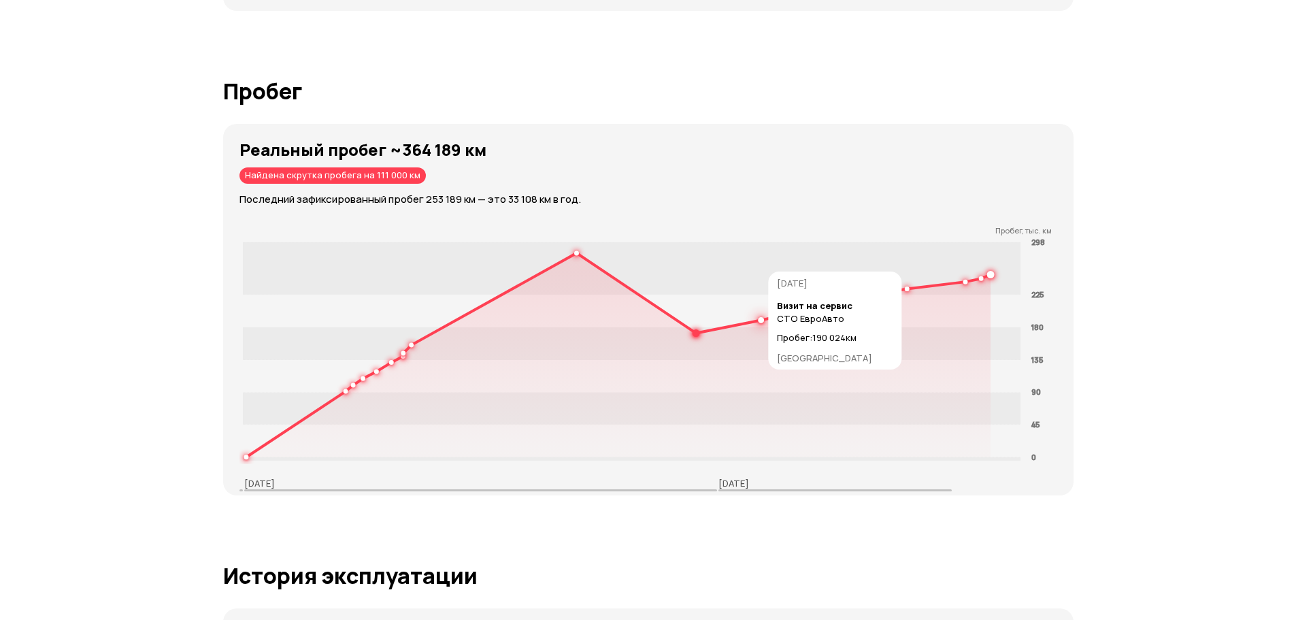
scroll to position [2041, 0]
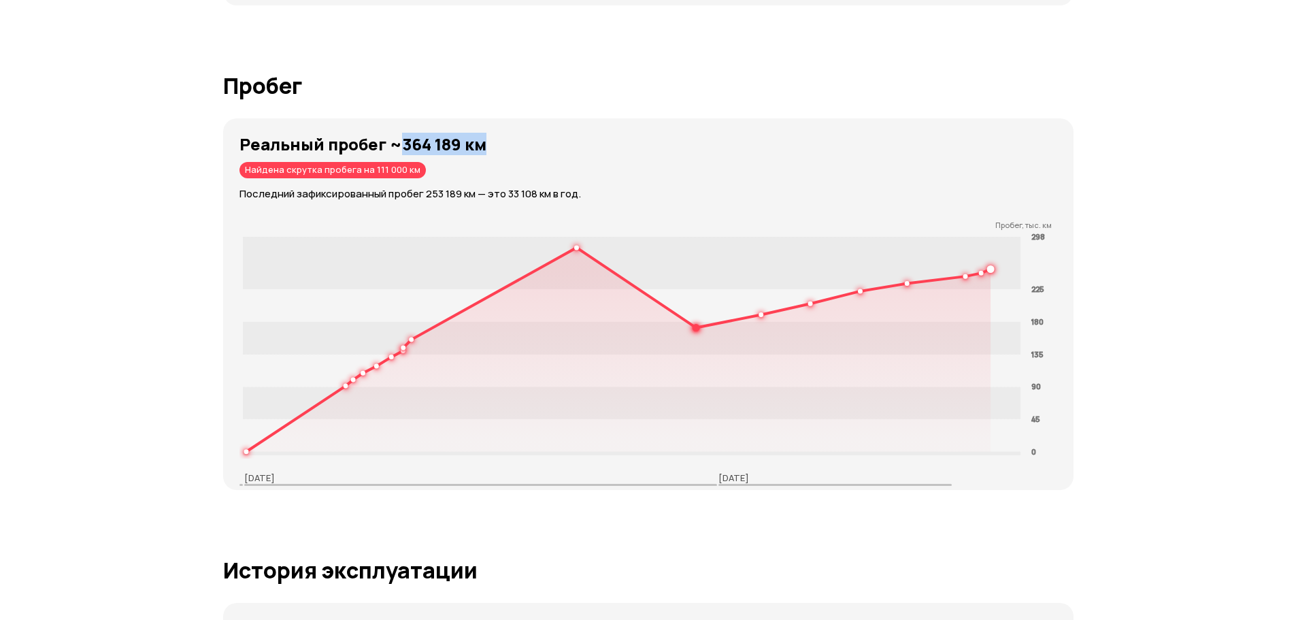
drag, startPoint x: 399, startPoint y: 140, endPoint x: 555, endPoint y: 145, distance: 155.9
click at [555, 145] on h3 "Реальный пробег ~364 189 км" at bounding box center [657, 144] width 834 height 19
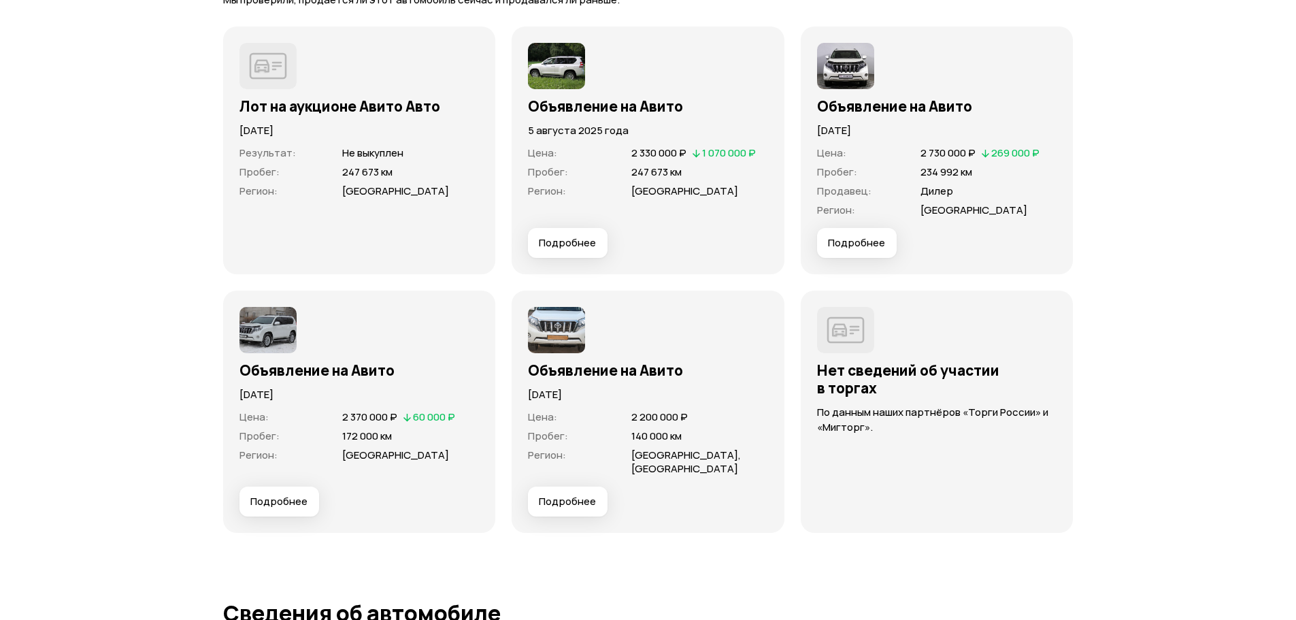
scroll to position [3946, 0]
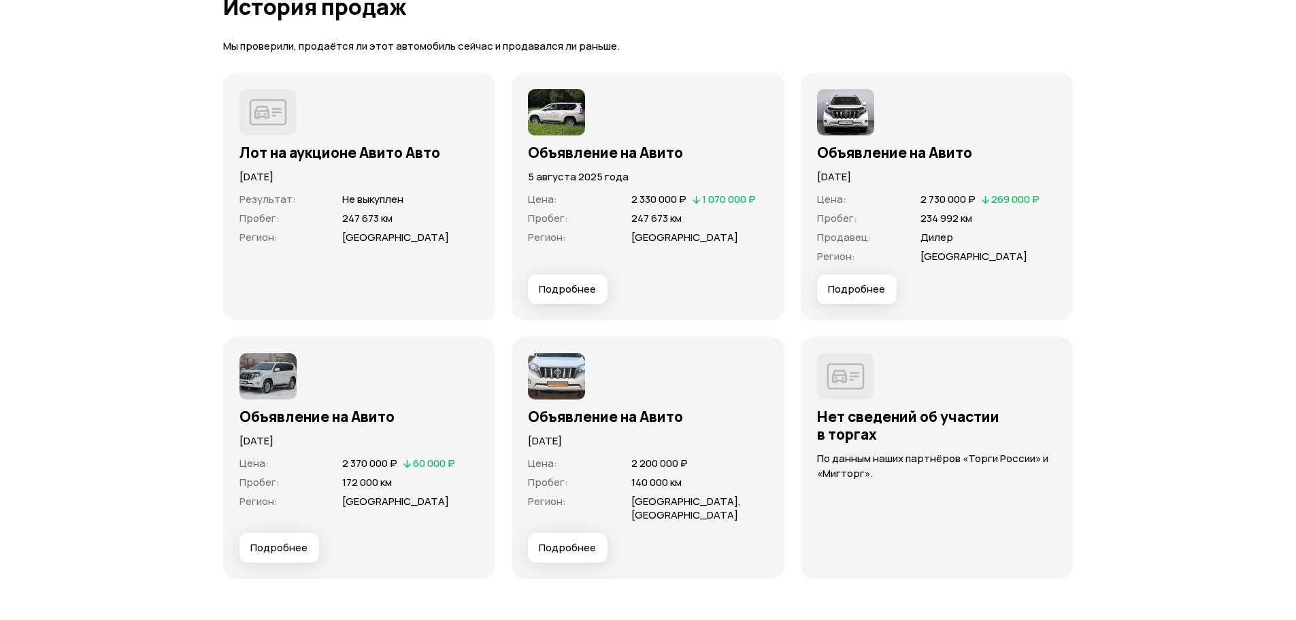
click at [267, 124] on img at bounding box center [268, 112] width 57 height 46
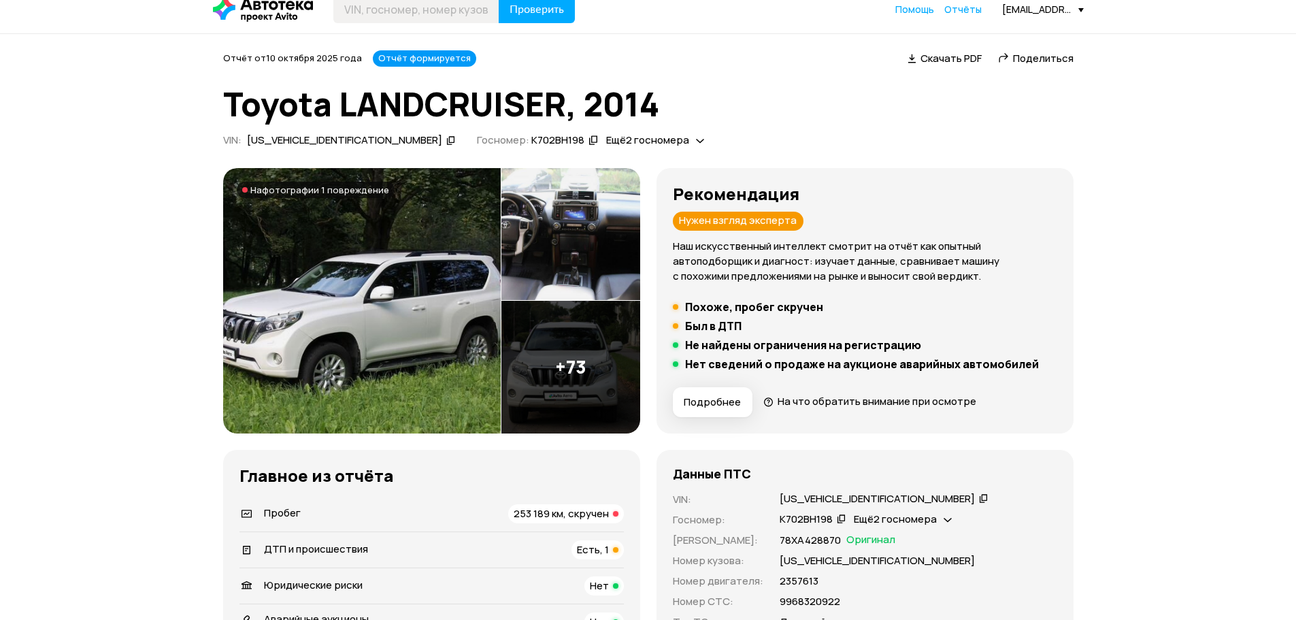
scroll to position [0, 0]
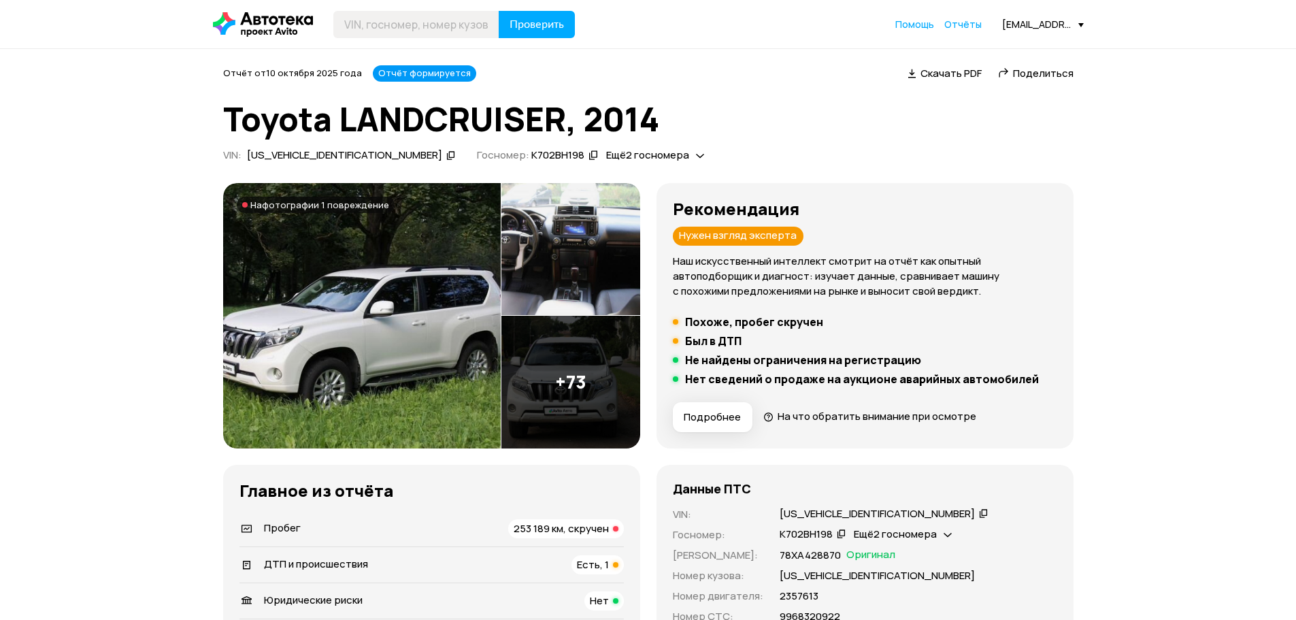
click at [274, 17] on icon at bounding box center [263, 24] width 100 height 24
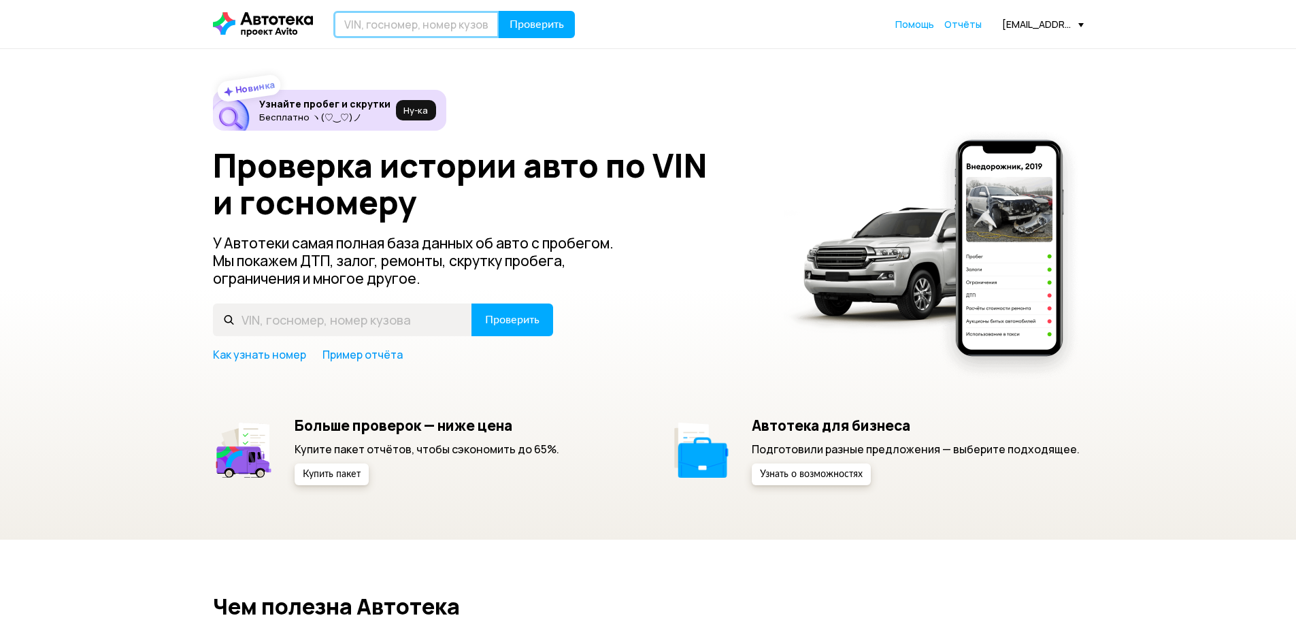
click at [431, 26] on input "text" at bounding box center [416, 24] width 166 height 27
paste input "[VEHICLE_IDENTIFICATION_NUMBER]"
type input "[VEHICLE_IDENTIFICATION_NUMBER]"
click at [523, 29] on span "Проверить" at bounding box center [537, 24] width 54 height 11
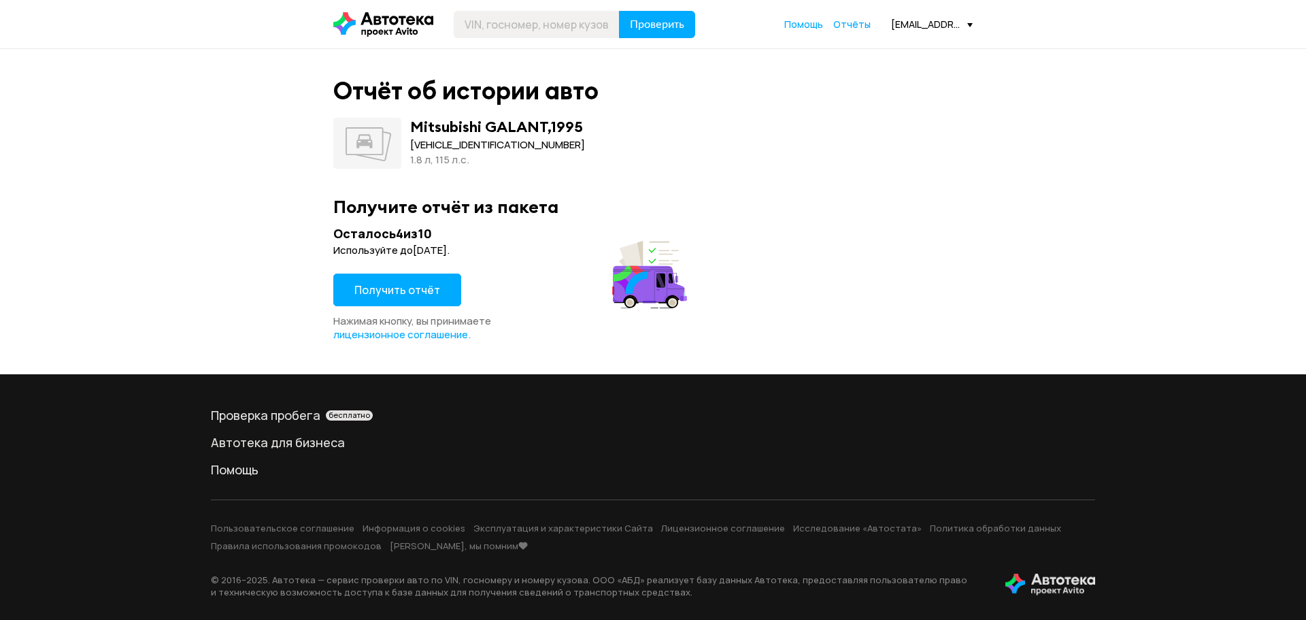
click at [415, 290] on span "Получить отчёт" at bounding box center [397, 289] width 86 height 15
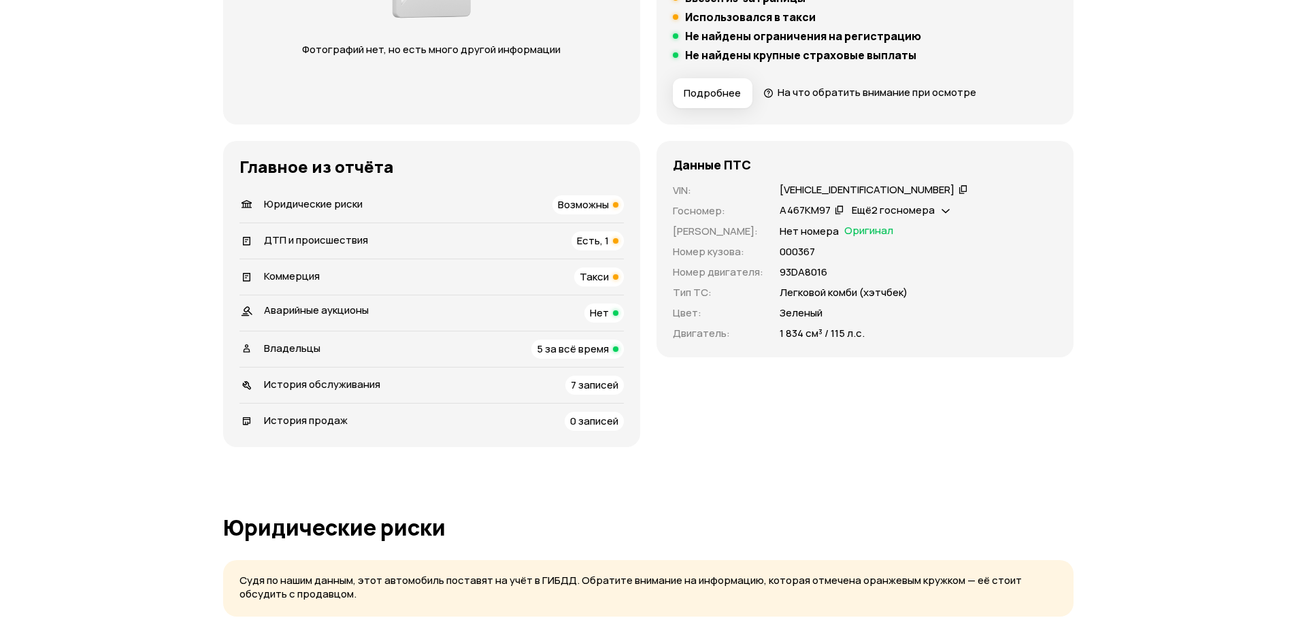
scroll to position [340, 0]
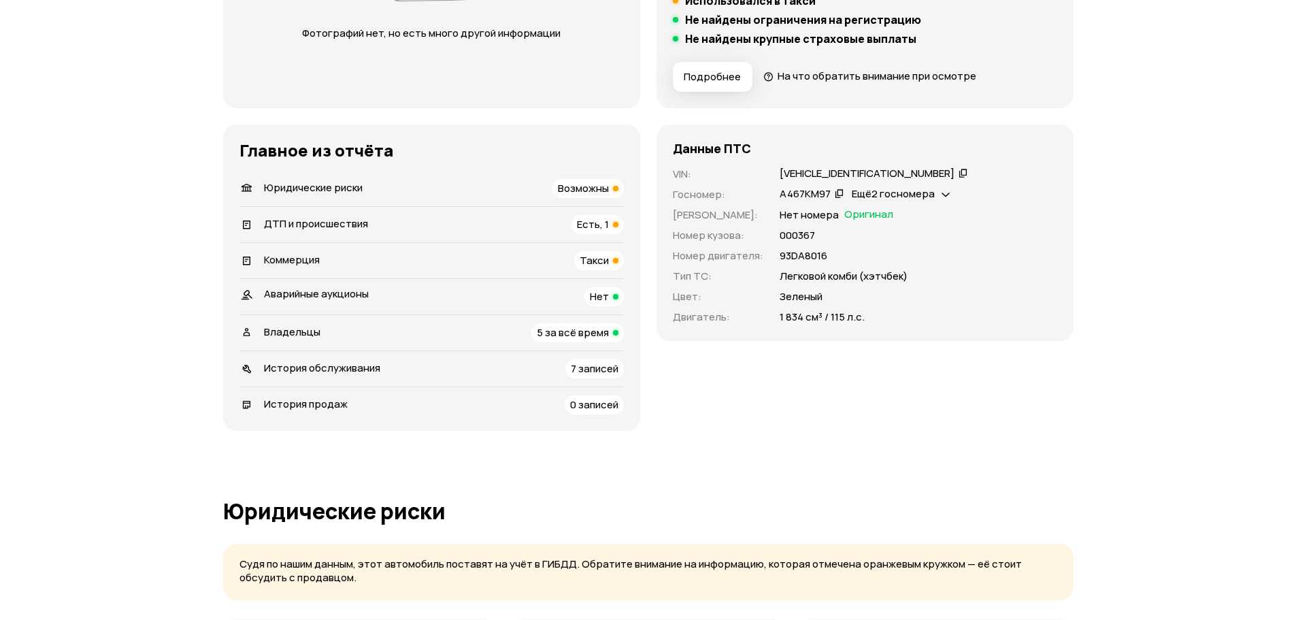
click at [938, 191] on div "Ещё 2 госномера" at bounding box center [900, 194] width 105 height 14
click at [1003, 276] on div "Легковой комби (хэтчбек)" at bounding box center [919, 276] width 278 height 15
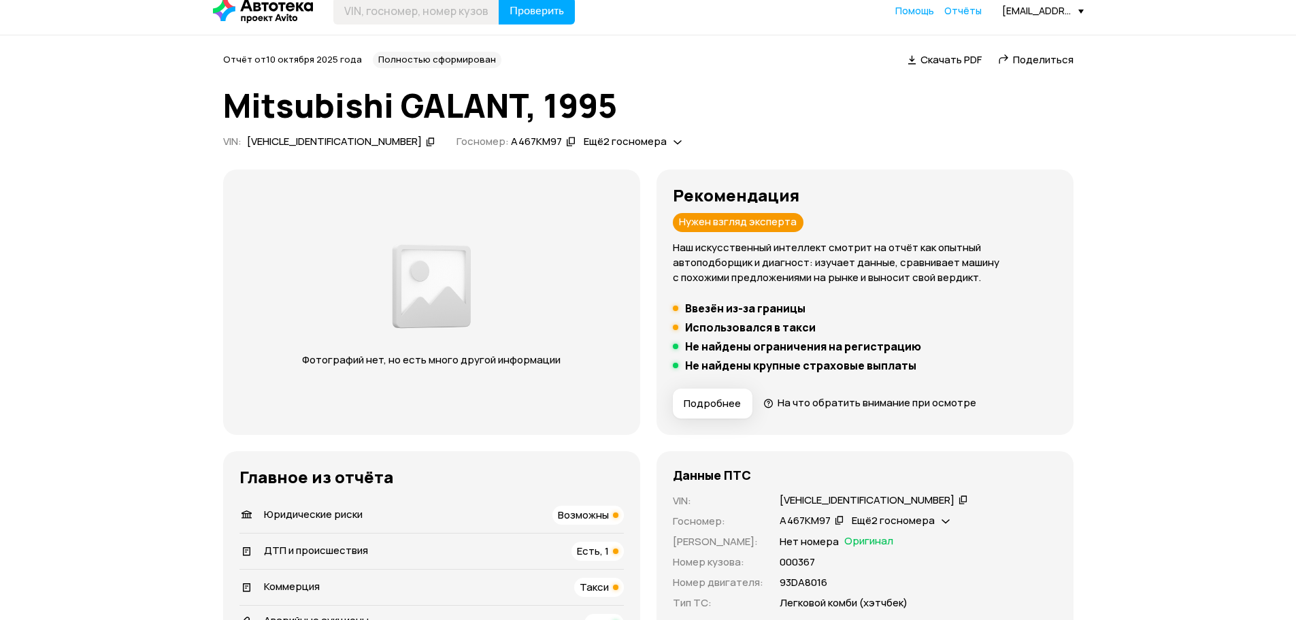
scroll to position [0, 0]
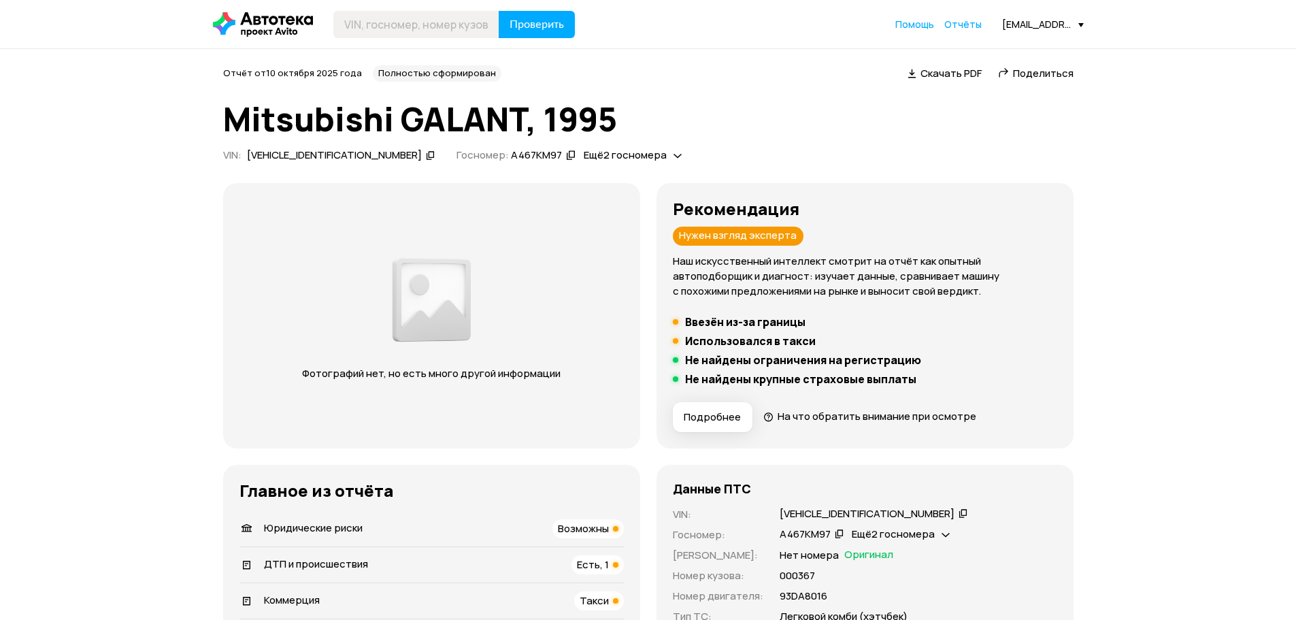
click at [439, 296] on img at bounding box center [432, 299] width 86 height 99
click at [584, 152] on span "Ещё 2 госномера" at bounding box center [625, 155] width 83 height 14
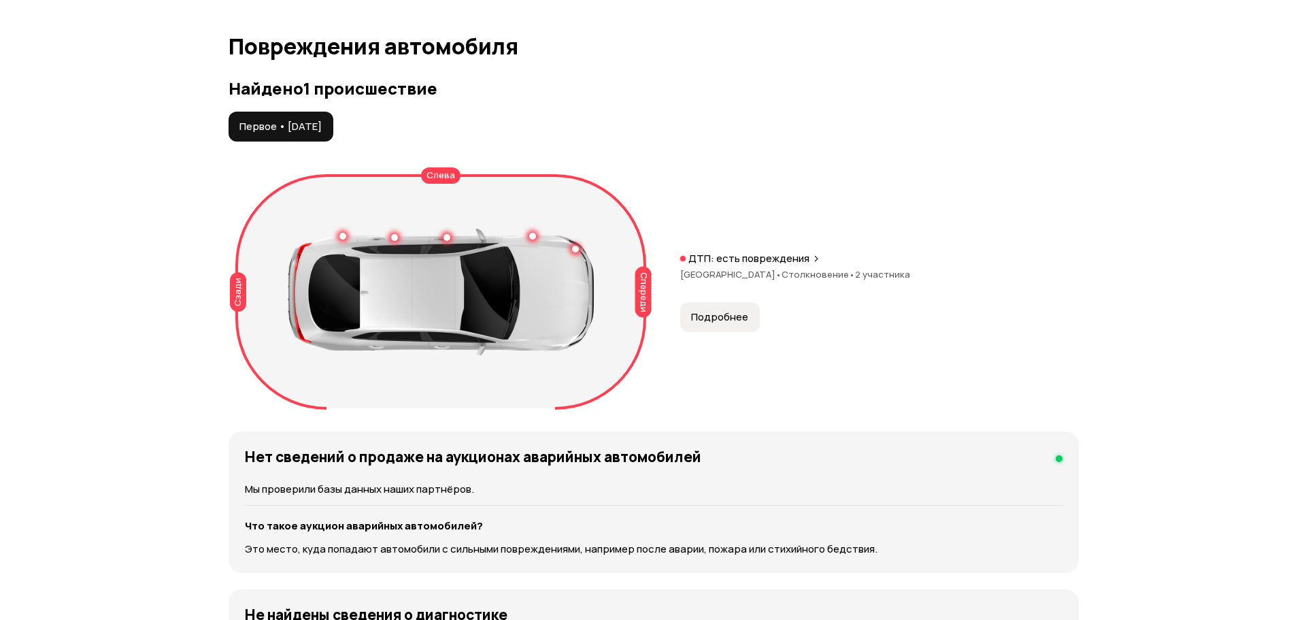
scroll to position [1361, 0]
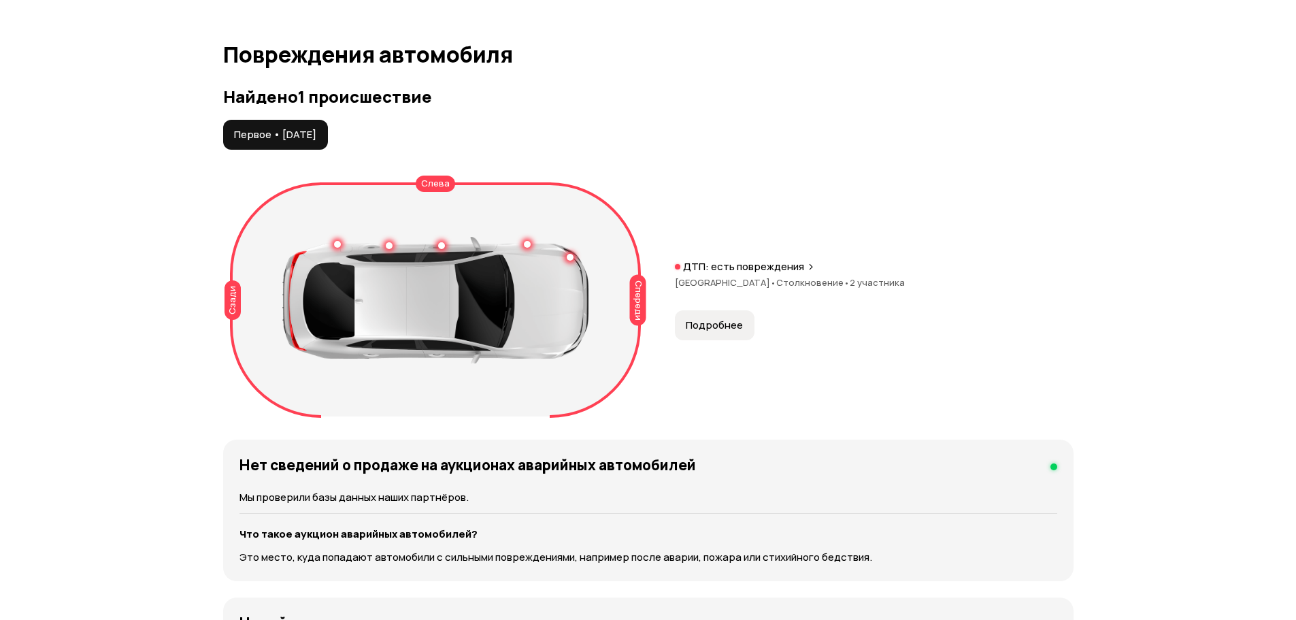
click at [437, 224] on div "Спереди Сзади [PERSON_NAME]" at bounding box center [435, 300] width 411 height 233
click at [440, 266] on div at bounding box center [435, 300] width 306 height 127
click at [446, 248] on div at bounding box center [435, 300] width 306 height 127
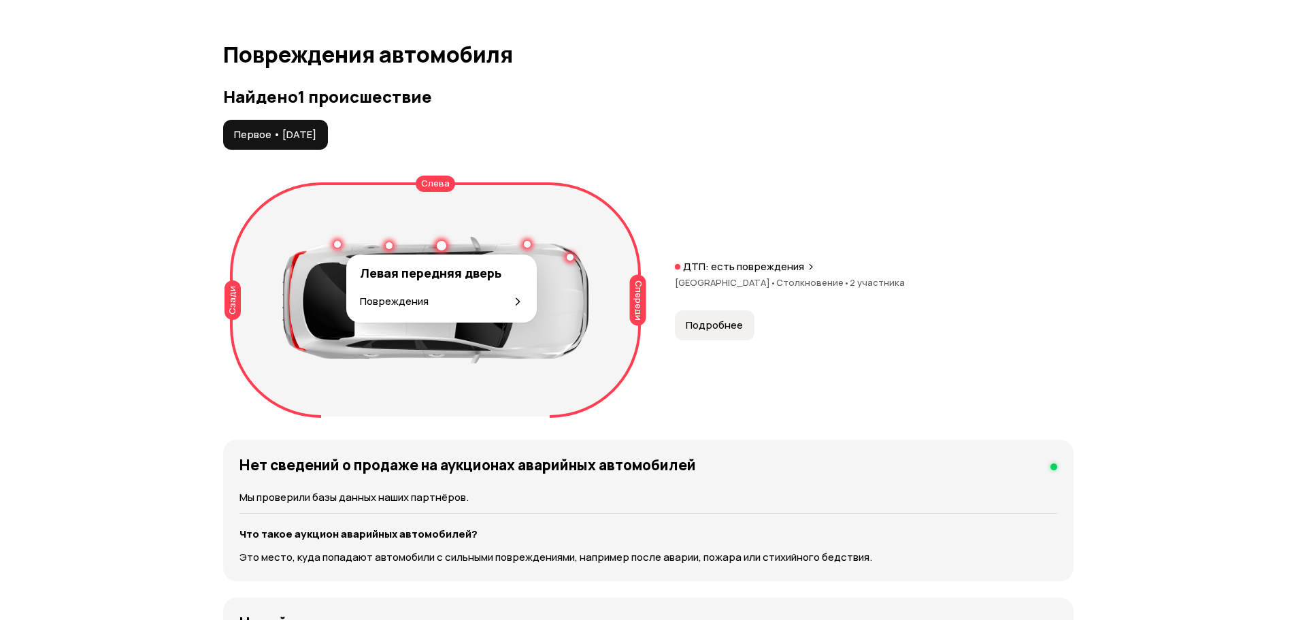
click at [441, 246] on div at bounding box center [442, 246] width 10 height 10
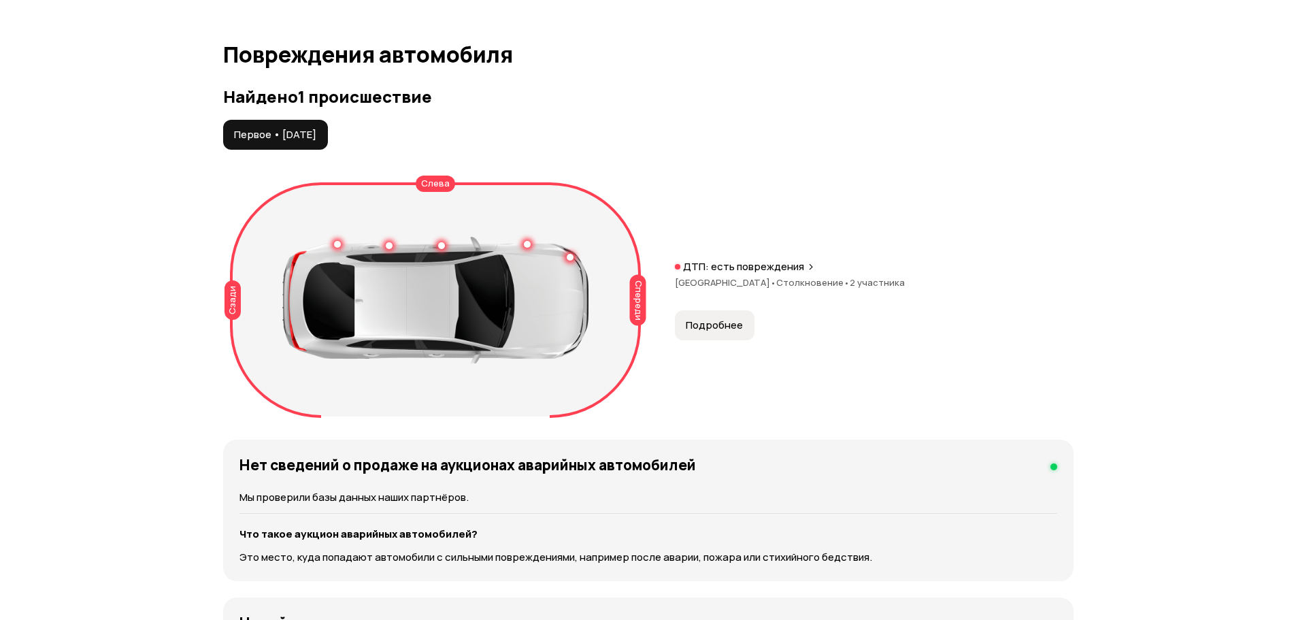
click at [701, 317] on button "Подробнее" at bounding box center [715, 325] width 80 height 30
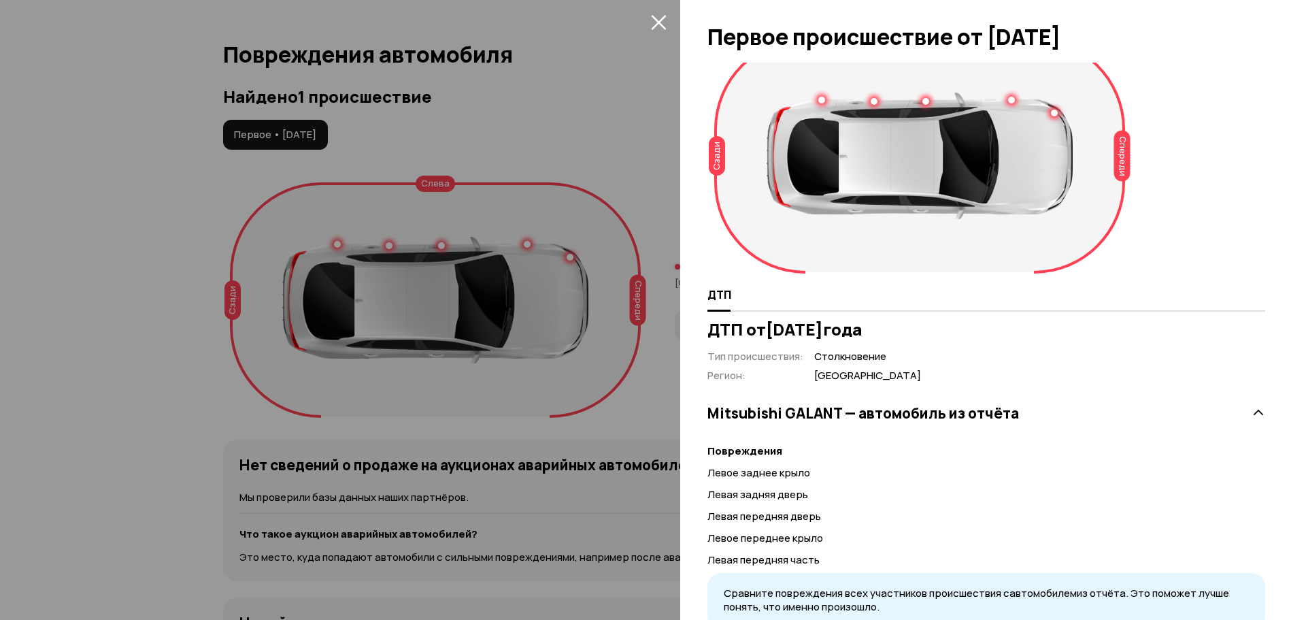
scroll to position [144, 0]
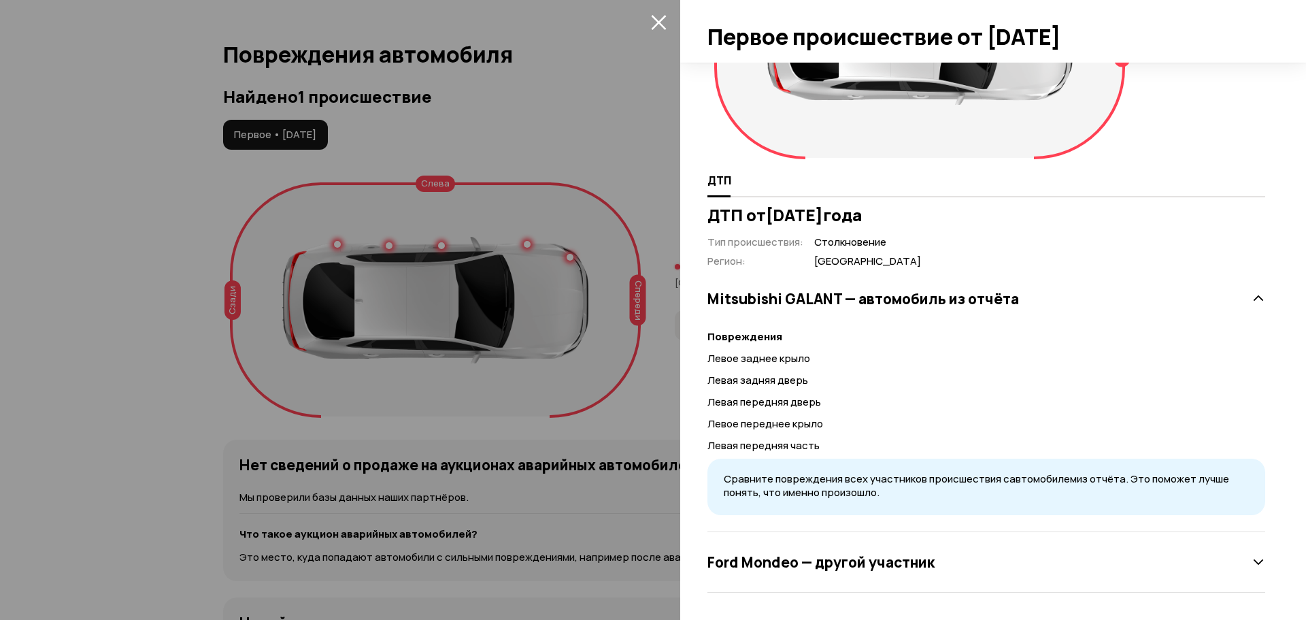
click at [820, 569] on h3 "Ford Mondeo — другой участник" at bounding box center [821, 562] width 227 height 18
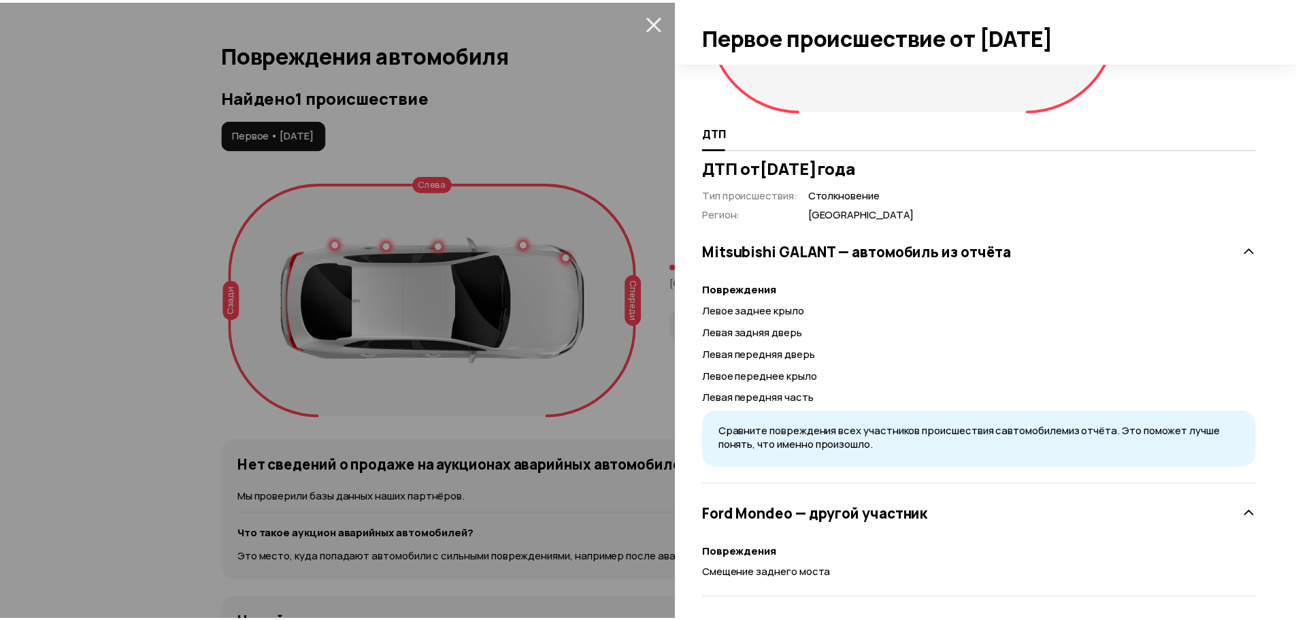
scroll to position [197, 0]
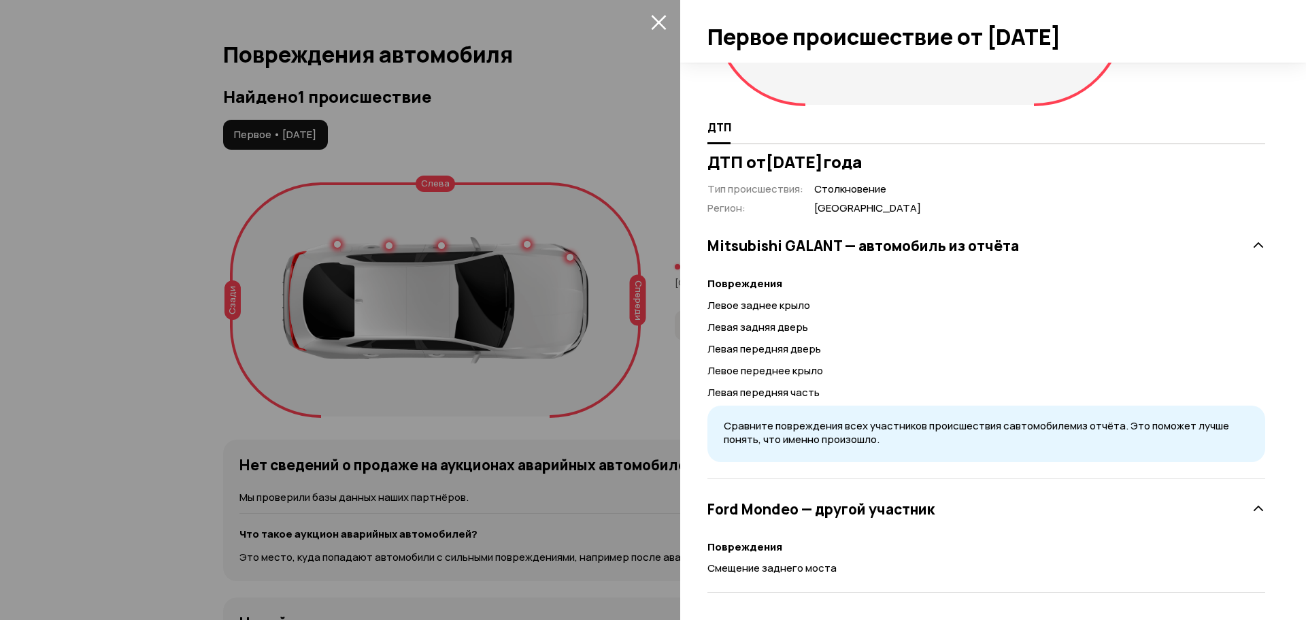
click at [614, 154] on div at bounding box center [653, 310] width 1306 height 620
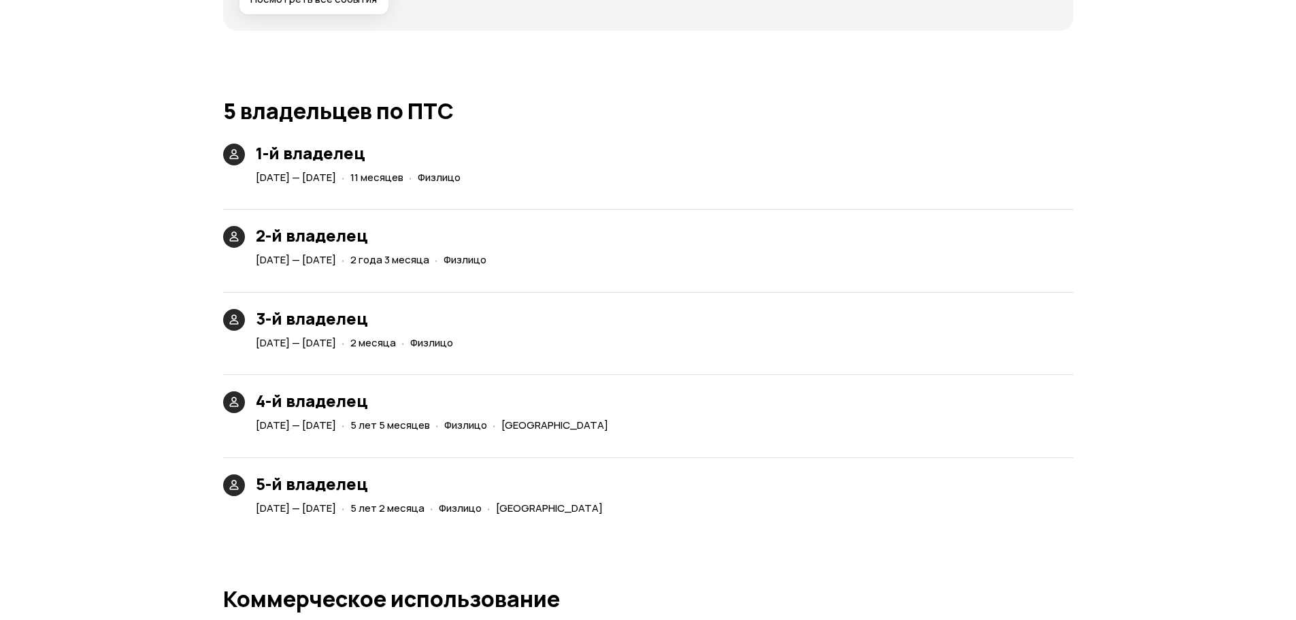
scroll to position [2586, 0]
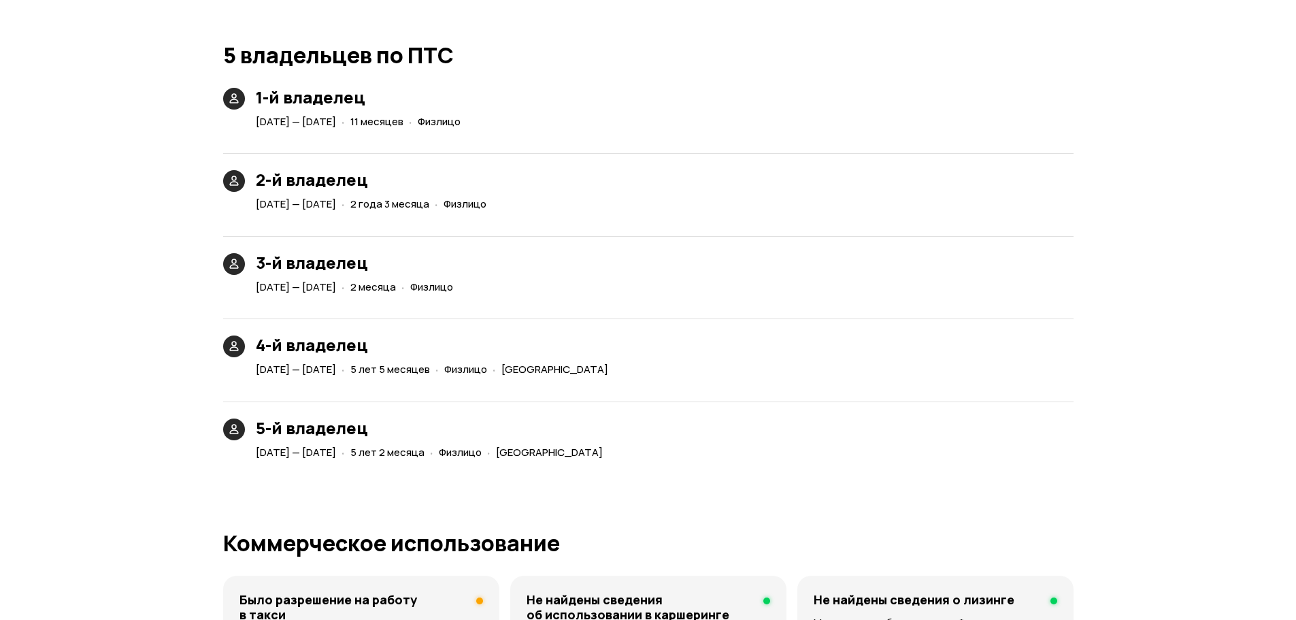
click at [459, 257] on h3 "3-й владелец" at bounding box center [357, 262] width 203 height 19
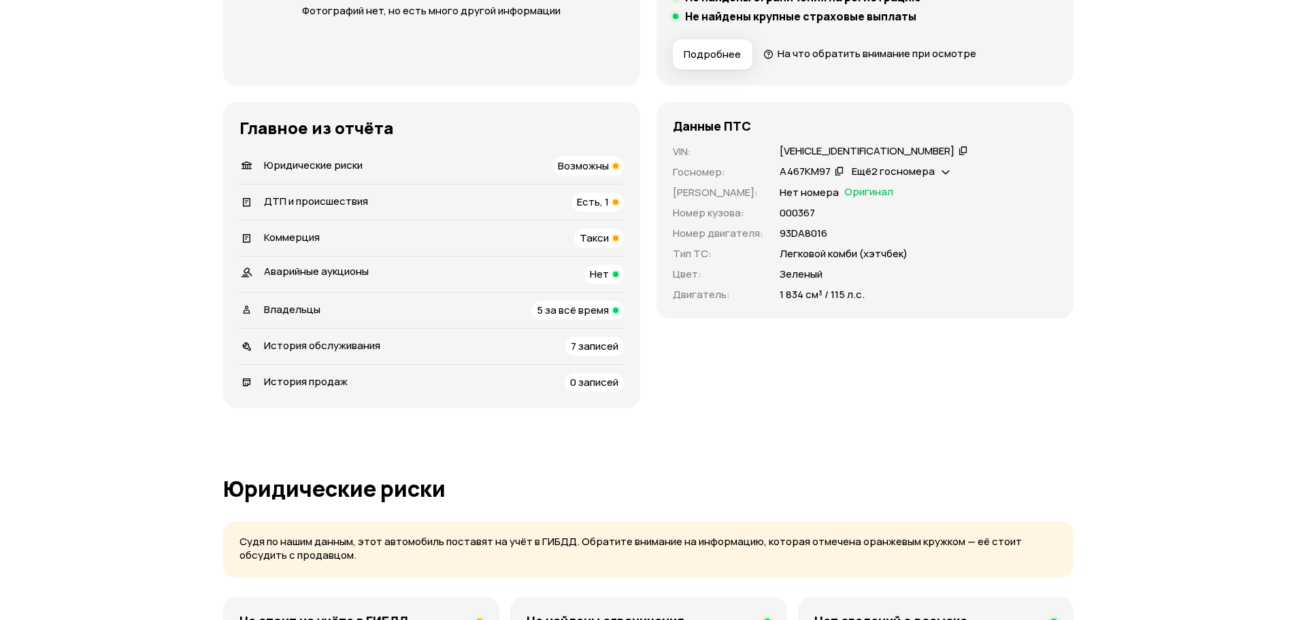
scroll to position [0, 0]
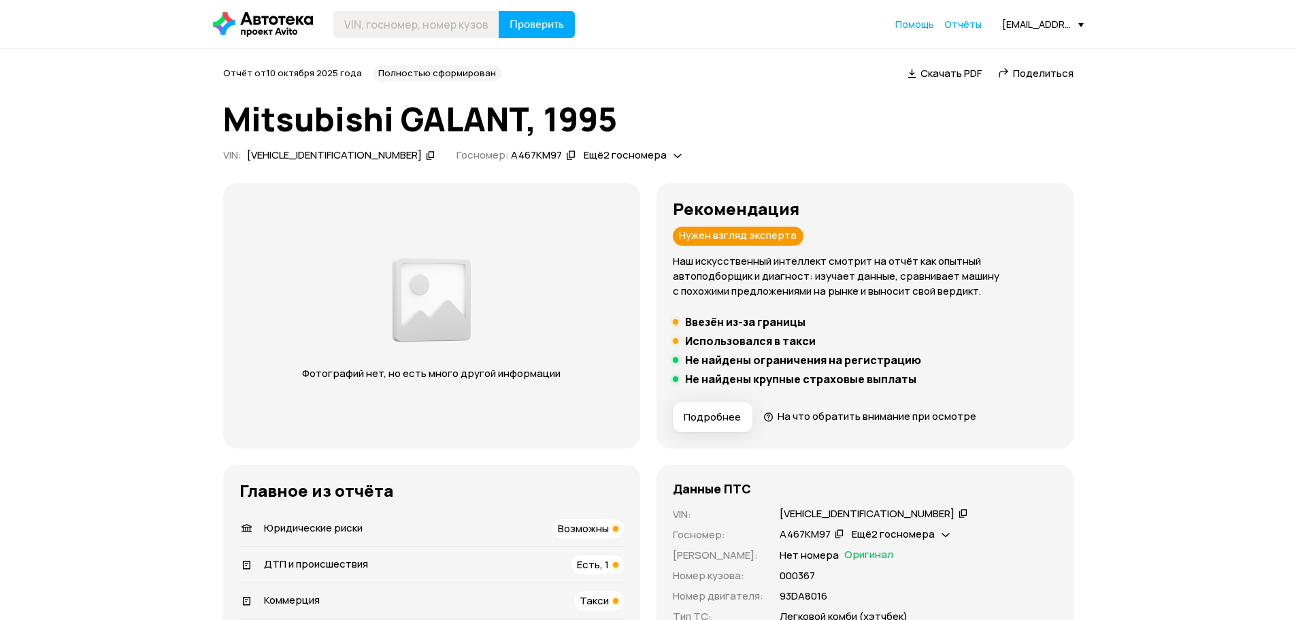
click at [511, 157] on div "А467КМ97" at bounding box center [536, 155] width 51 height 14
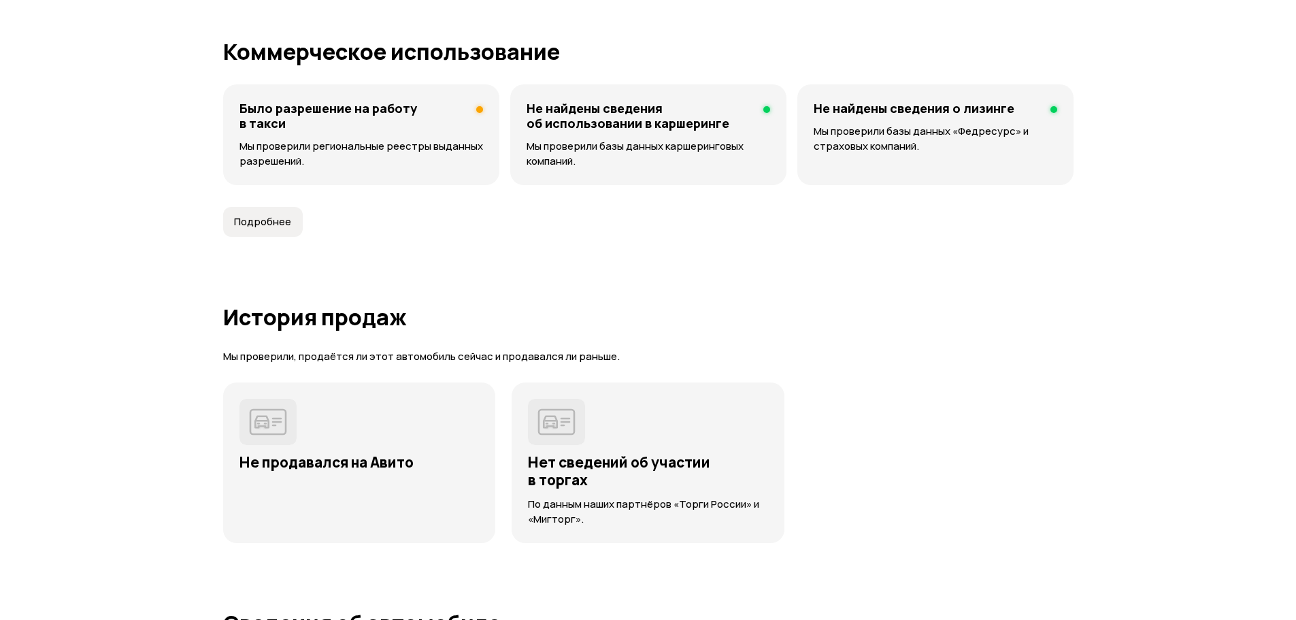
scroll to position [3068, 0]
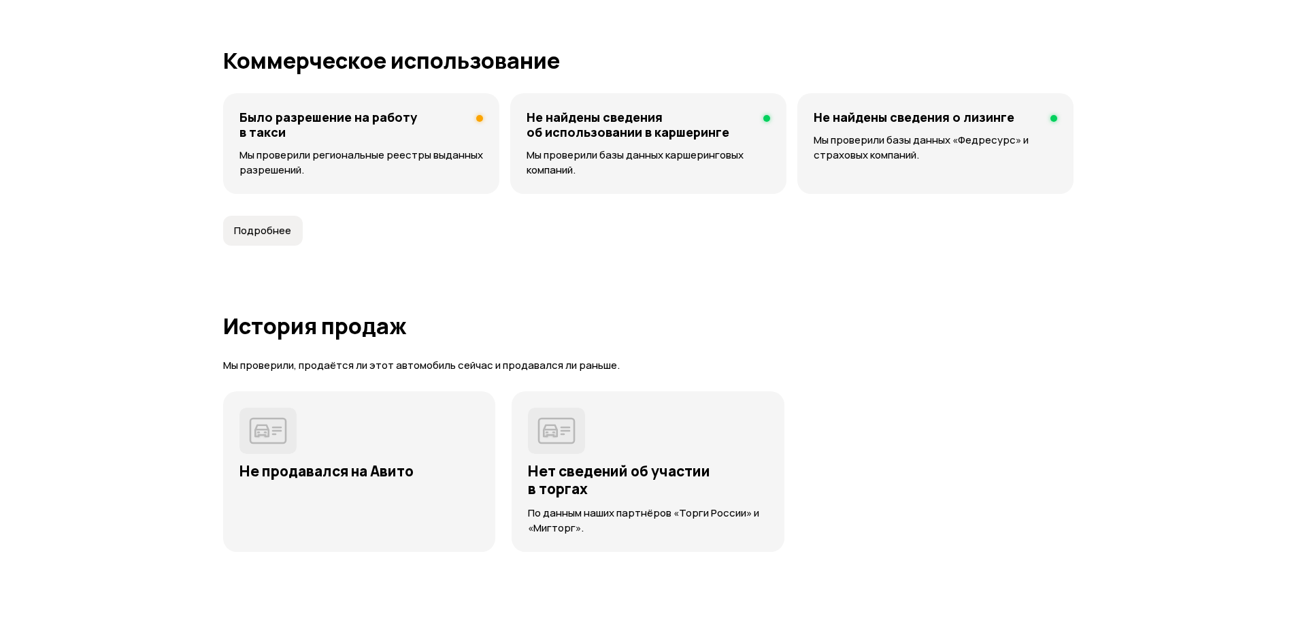
click at [257, 227] on span "Подробнее" at bounding box center [262, 231] width 57 height 14
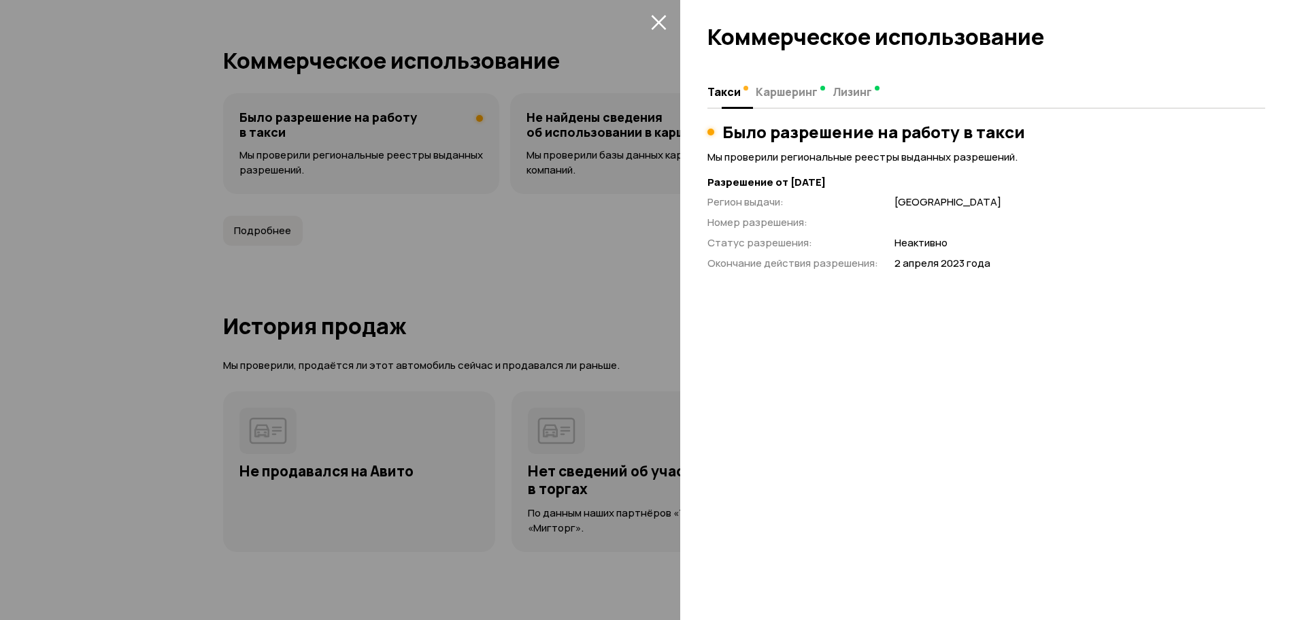
click at [793, 90] on span "Каршеринг" at bounding box center [787, 92] width 62 height 14
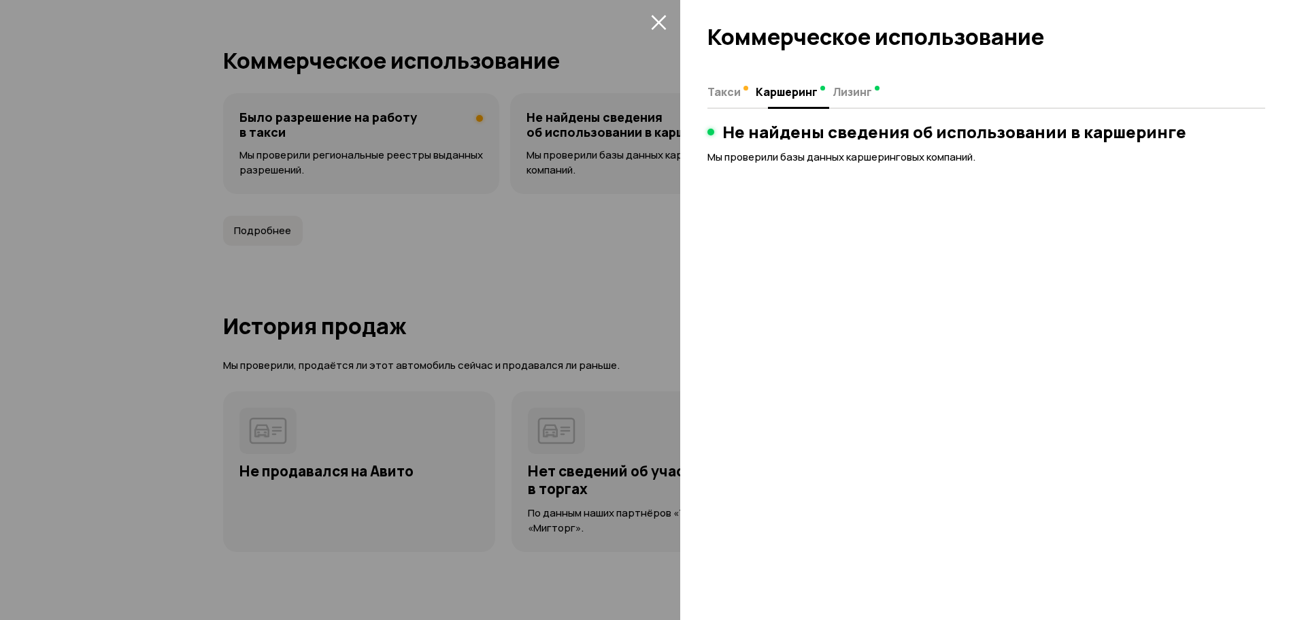
click at [845, 87] on span "Лизинг" at bounding box center [852, 92] width 39 height 14
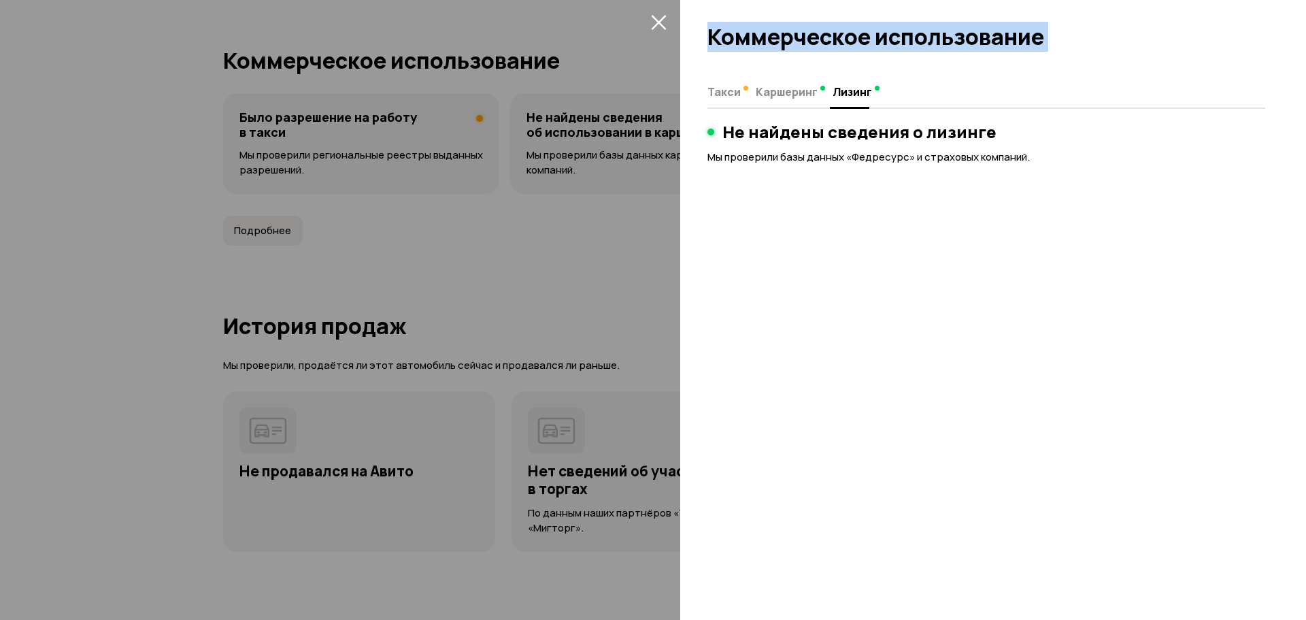
click at [733, 93] on span "Такси" at bounding box center [724, 92] width 33 height 14
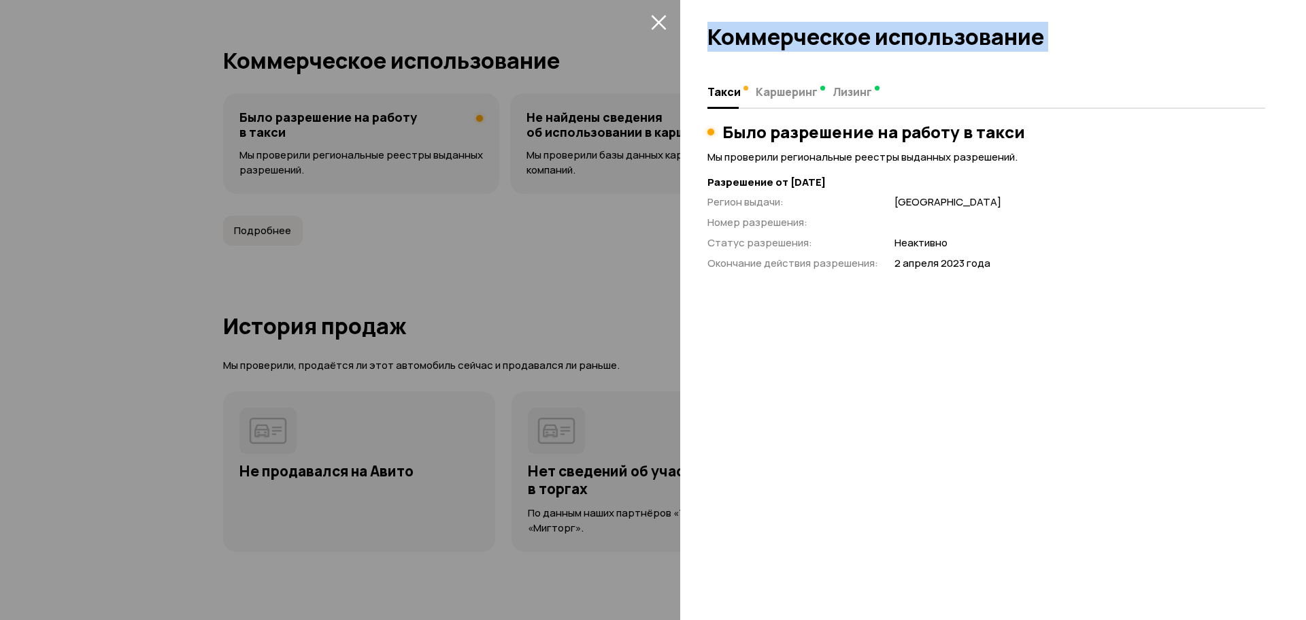
click at [785, 34] on div at bounding box center [993, 31] width 626 height 63
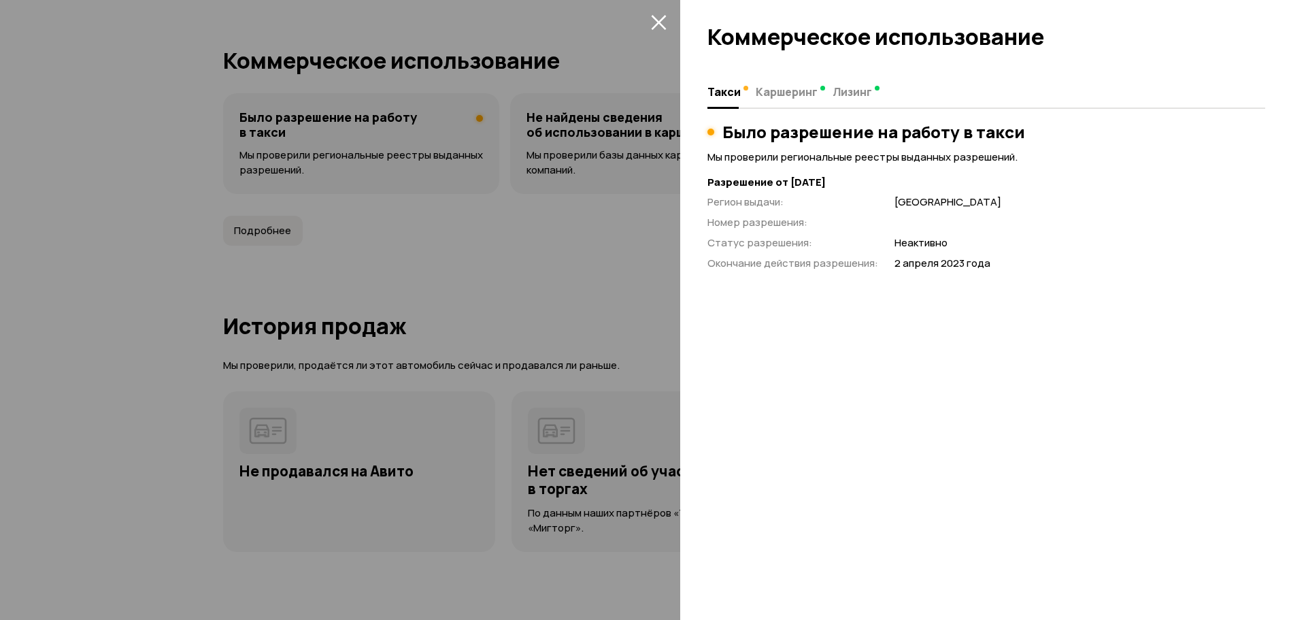
click at [622, 199] on div at bounding box center [653, 310] width 1306 height 620
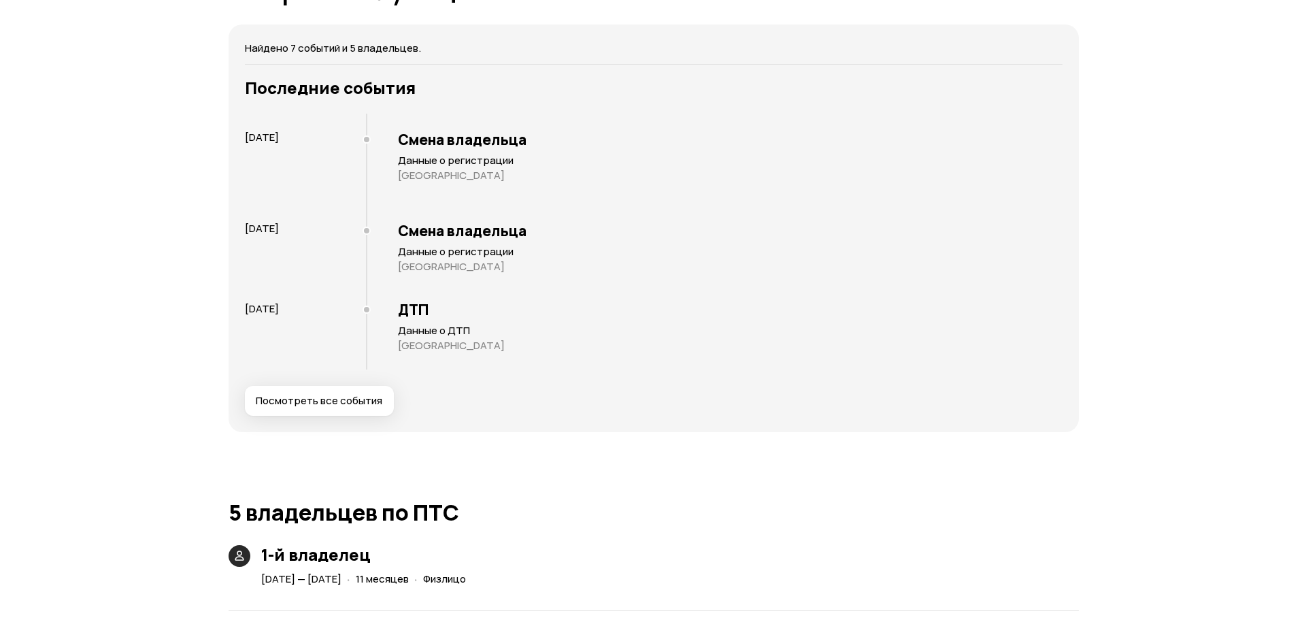
scroll to position [2115, 0]
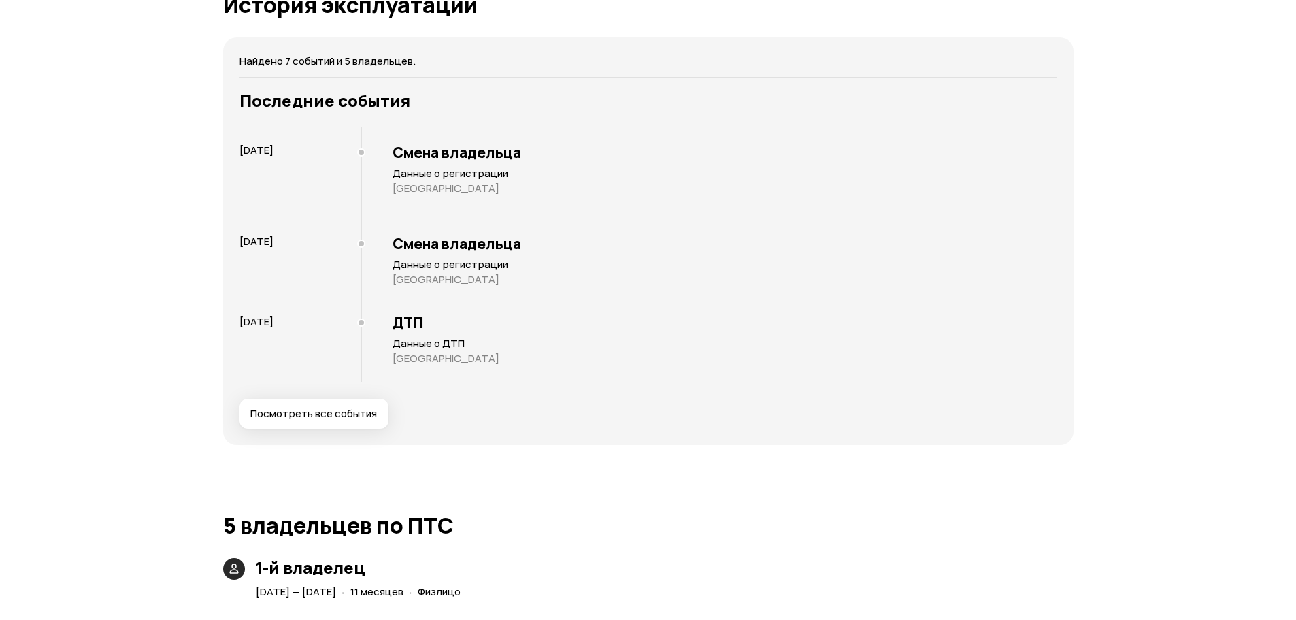
click at [299, 414] on span "Посмотреть все события" at bounding box center [313, 414] width 127 height 14
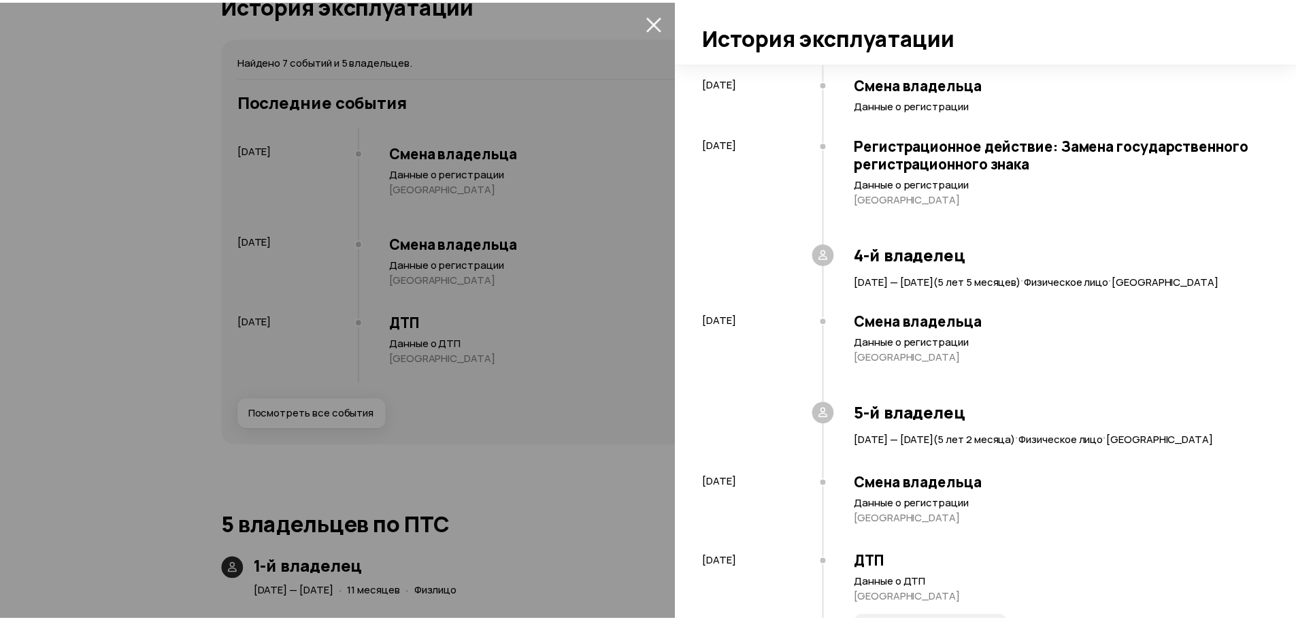
scroll to position [374, 0]
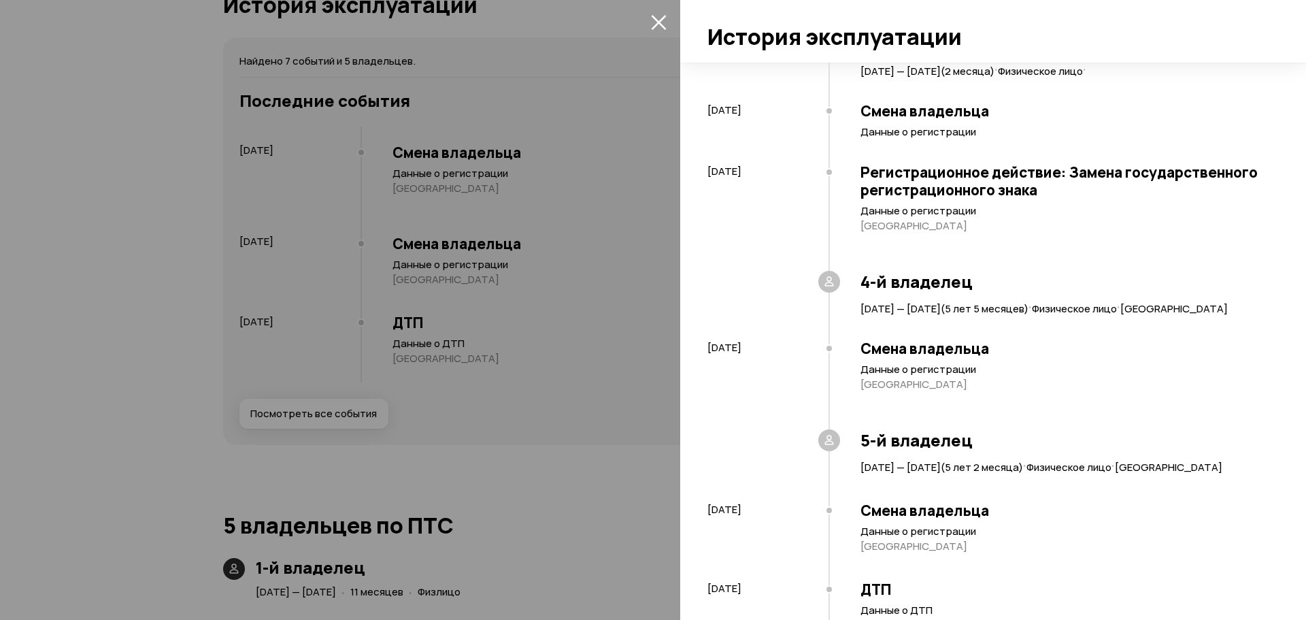
click at [663, 21] on icon "закрыть" at bounding box center [659, 22] width 16 height 16
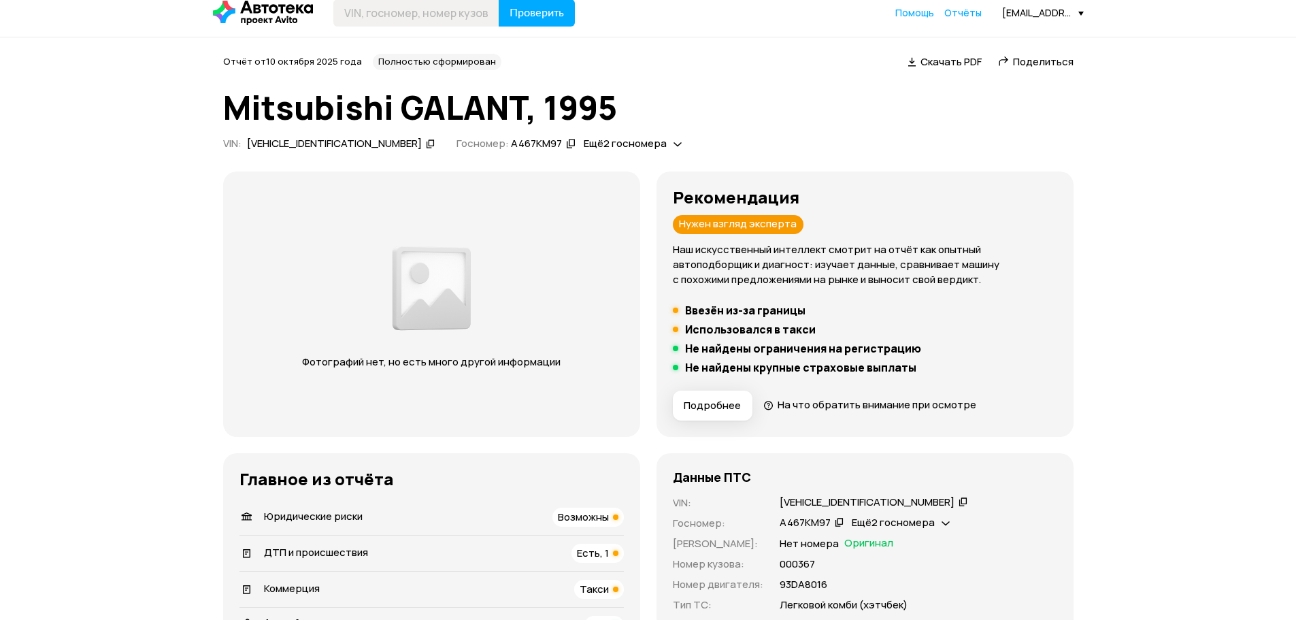
scroll to position [0, 0]
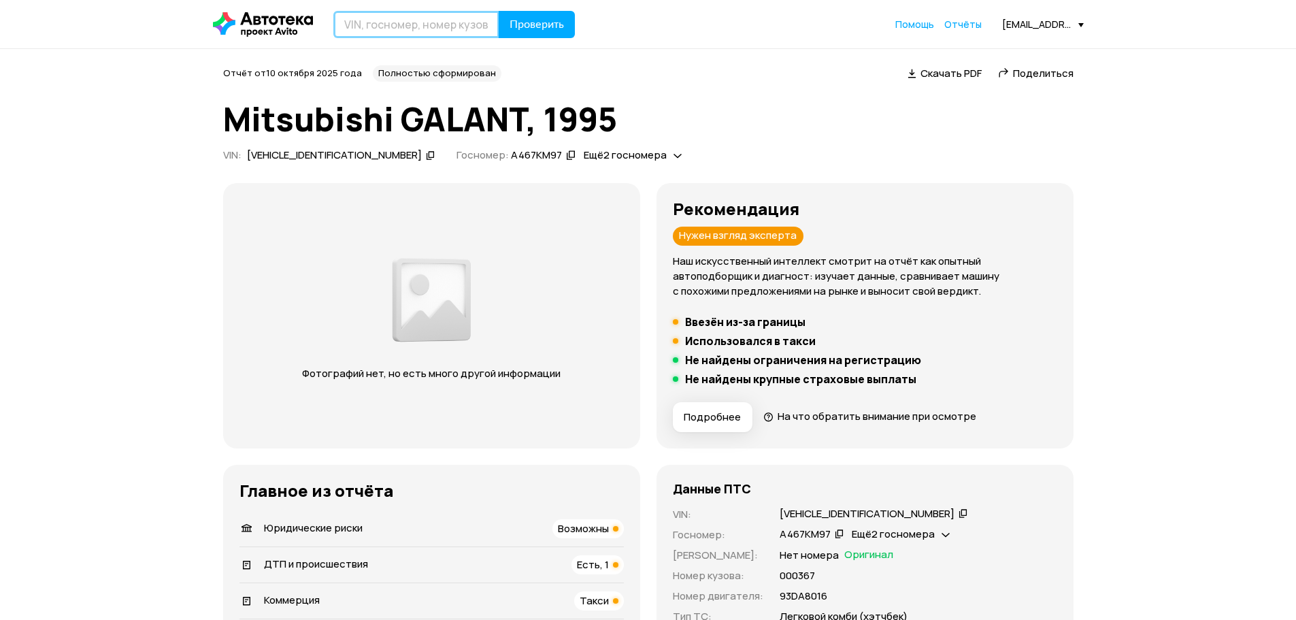
click at [375, 22] on input "text" at bounding box center [416, 24] width 166 height 27
type input "N"
type input "Т512УМ98"
click at [499, 11] on button "Проверить" at bounding box center [537, 24] width 76 height 27
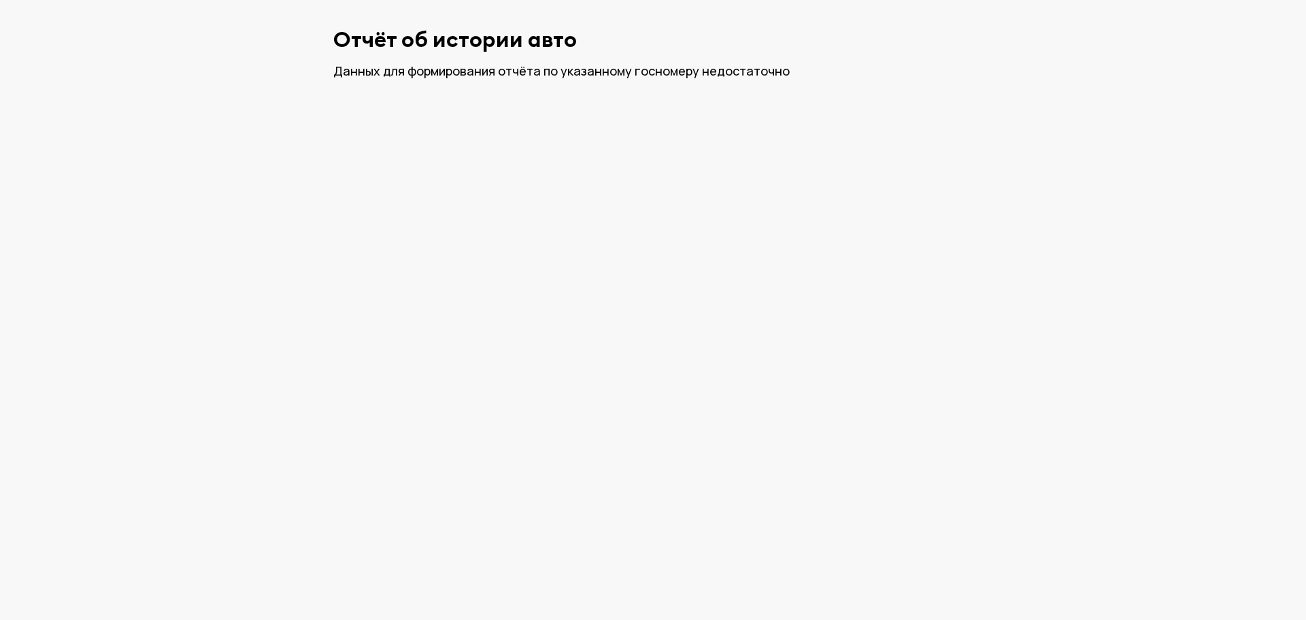
click at [729, 107] on html "Отчёт об истории авто Данных для формирования отчёта по указанному госномеру не…" at bounding box center [653, 53] width 1306 height 107
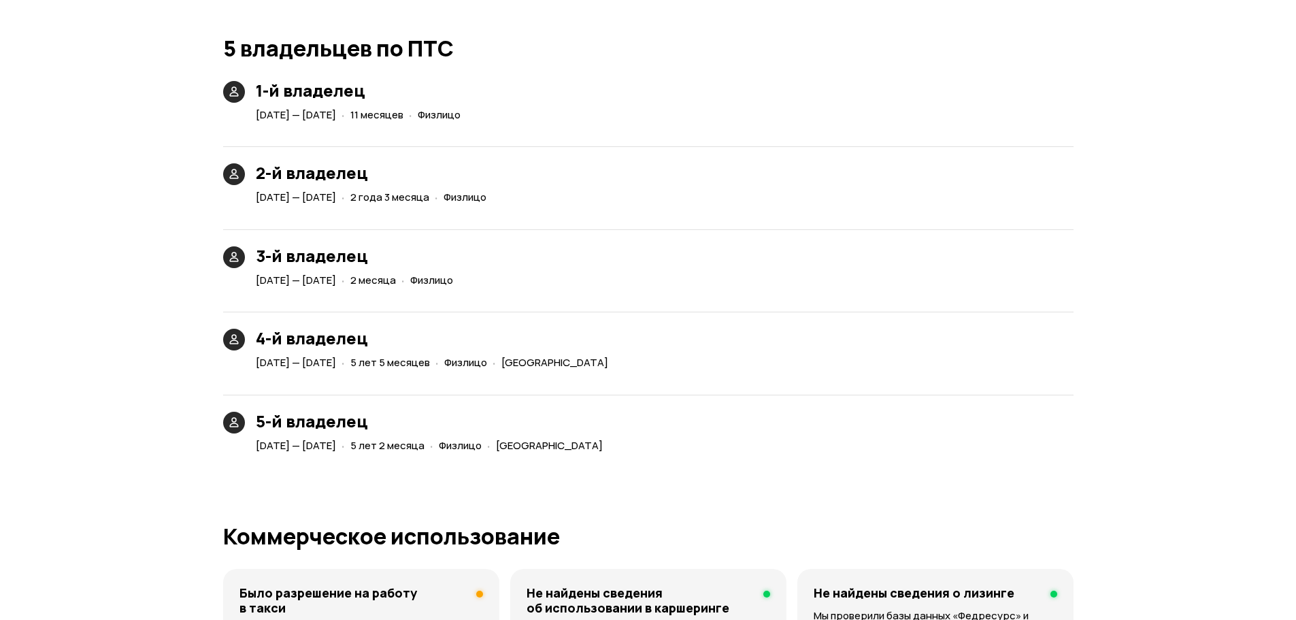
scroll to position [2586, 0]
